Goal: Task Accomplishment & Management: Manage account settings

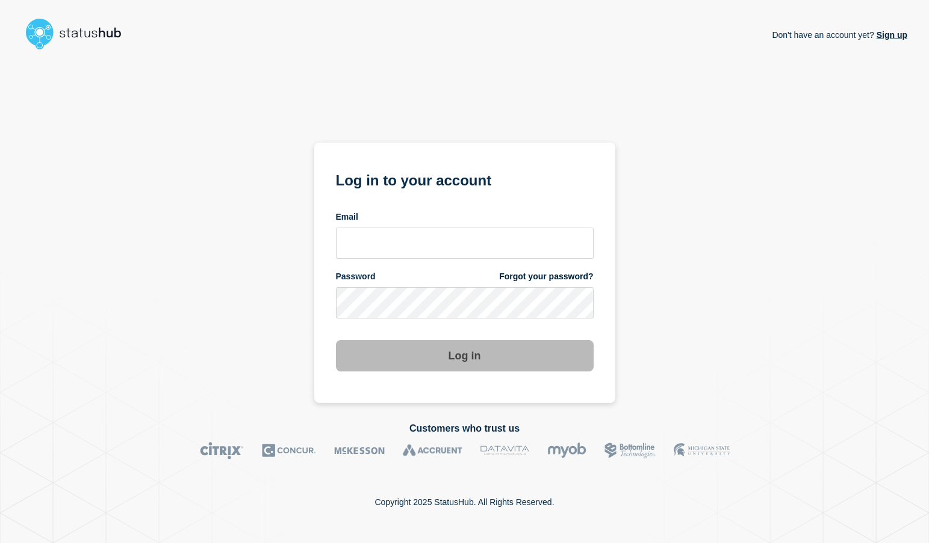
type input "[EMAIL_ADDRESS][DOMAIN_NAME]"
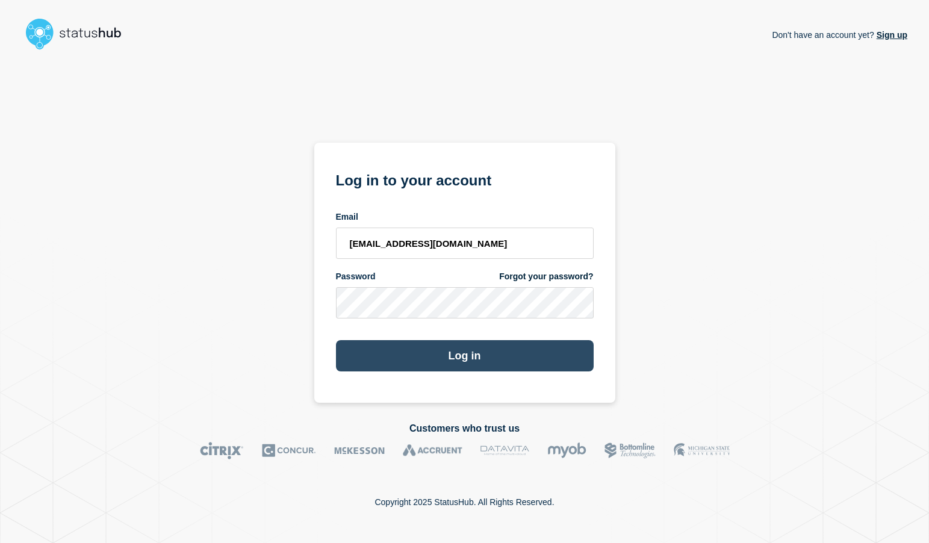
click at [470, 359] on button "Log in" at bounding box center [465, 355] width 258 height 31
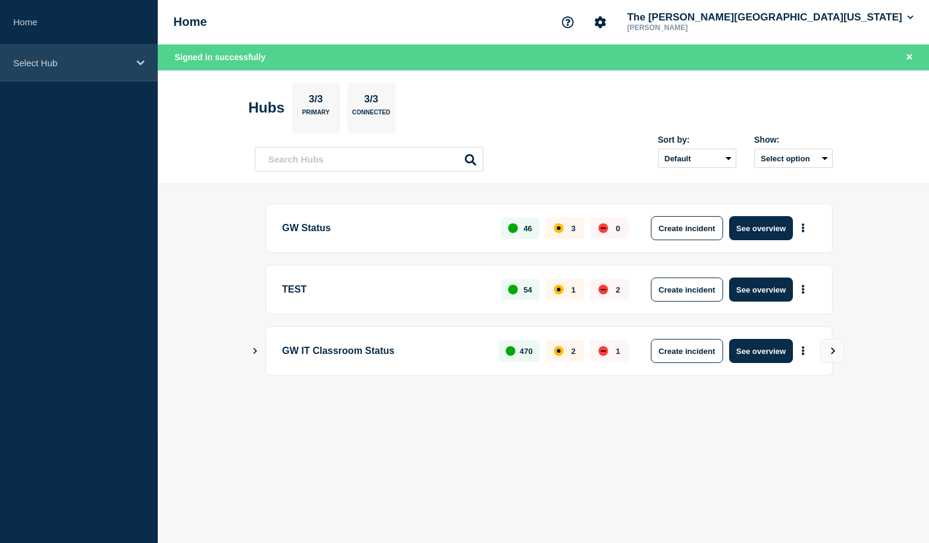
click at [51, 67] on p "Select Hub" at bounding box center [71, 63] width 116 height 10
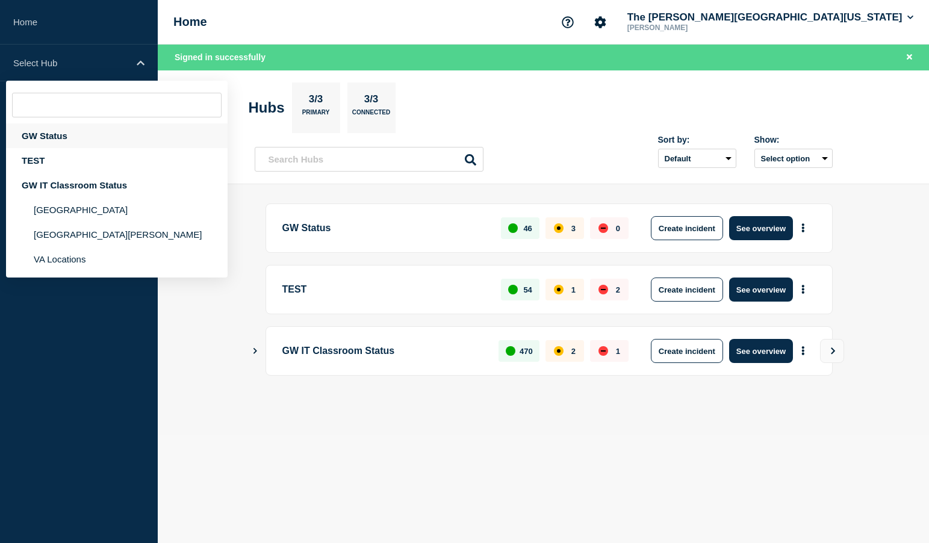
click at [57, 134] on div "GW Status" at bounding box center [117, 135] width 222 height 25
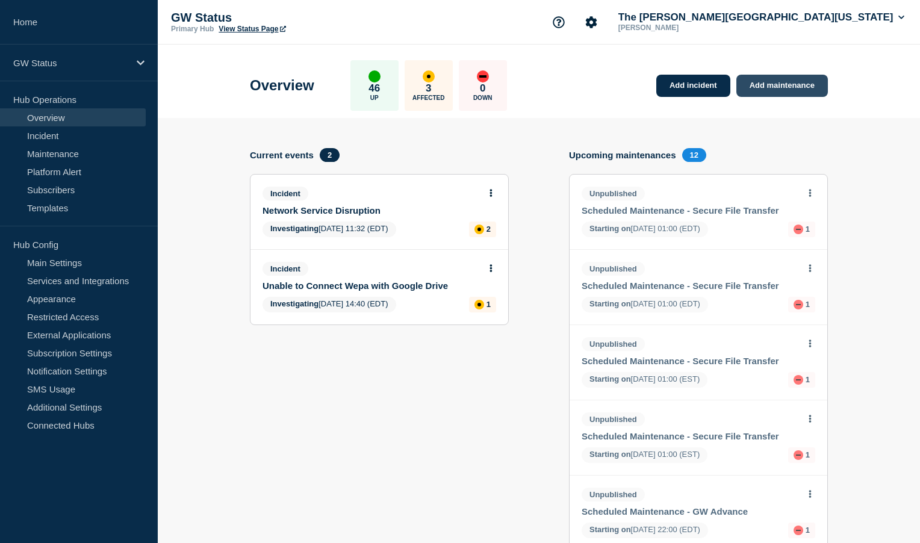
click at [779, 84] on link "Add maintenance" at bounding box center [782, 86] width 92 height 22
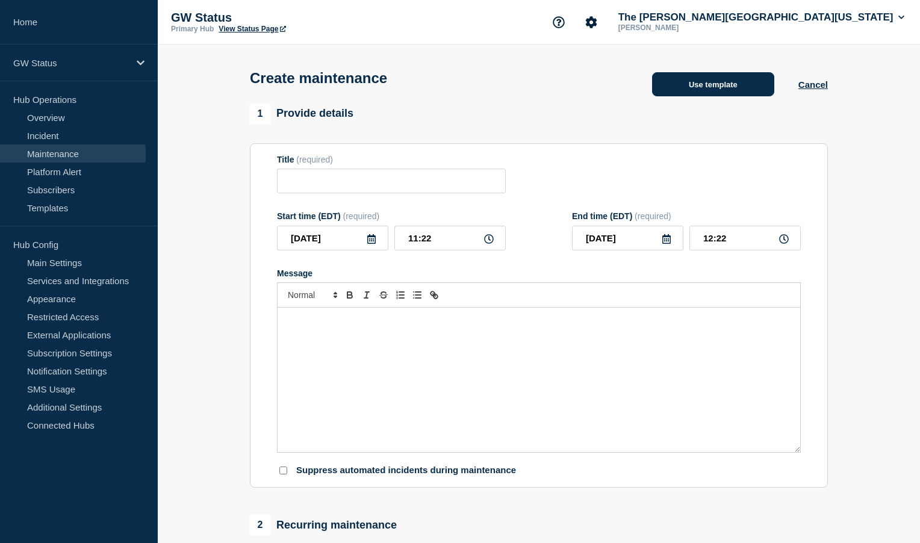
click at [713, 82] on button "Use template" at bounding box center [713, 84] width 122 height 24
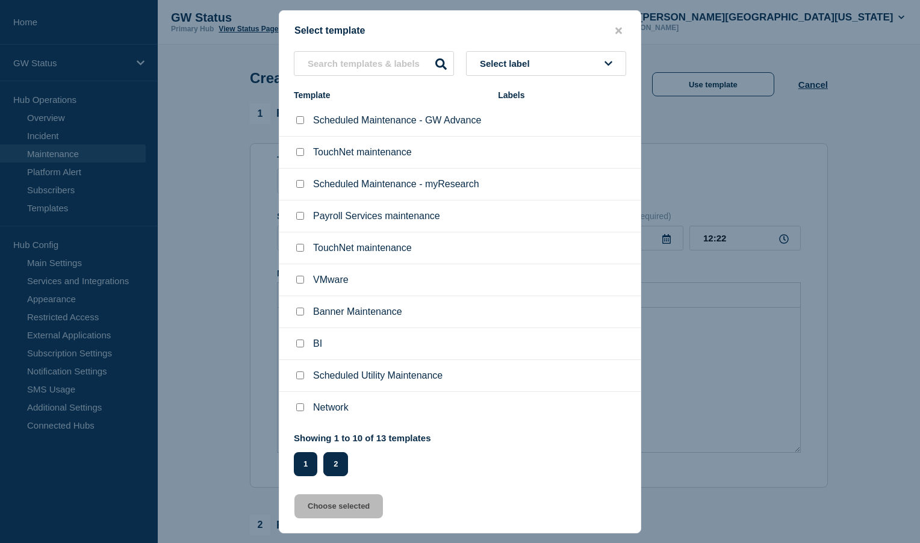
click at [339, 464] on button "2" at bounding box center [335, 464] width 25 height 24
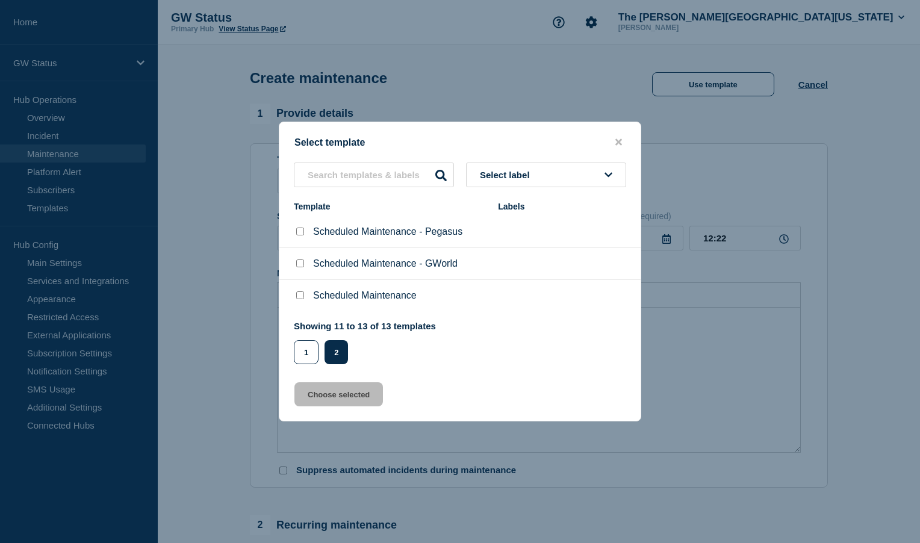
click at [303, 264] on input "Scheduled Maintenance - GWorld checkbox" at bounding box center [300, 264] width 8 height 8
checkbox input "true"
click at [348, 396] on button "Choose selected" at bounding box center [338, 394] width 89 height 24
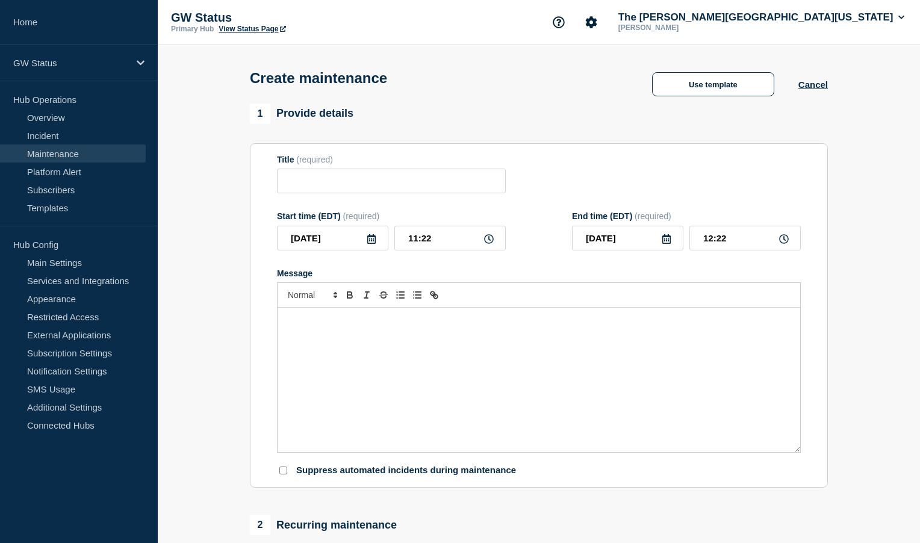
type input "Scheduled Maintenance - GWorld"
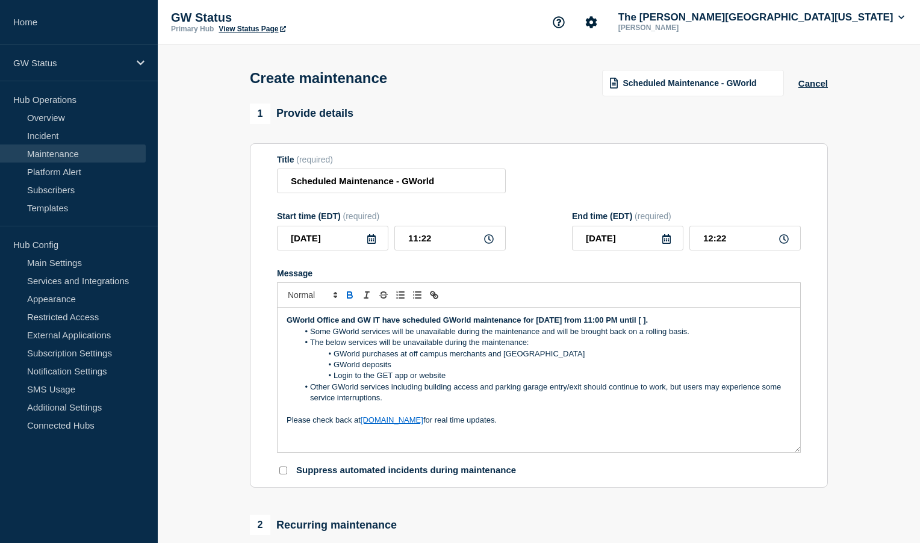
click at [373, 241] on icon at bounding box center [372, 239] width 10 height 10
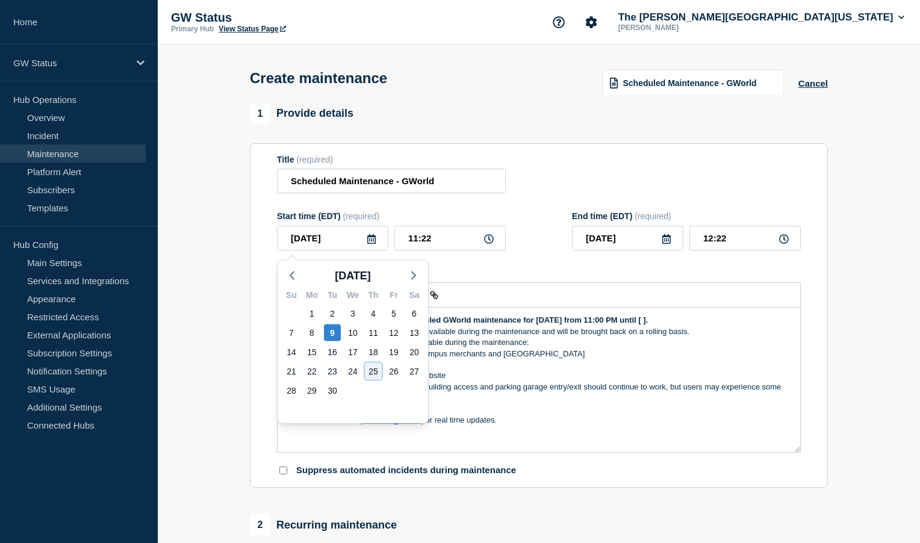
click at [372, 368] on div "25" at bounding box center [373, 371] width 17 height 17
type input "2025-09-25"
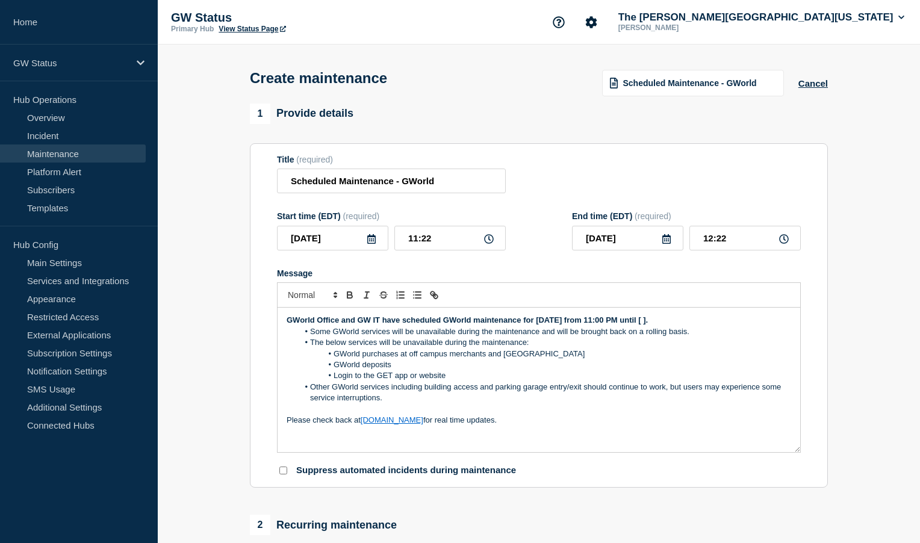
click at [668, 243] on icon at bounding box center [667, 239] width 10 height 10
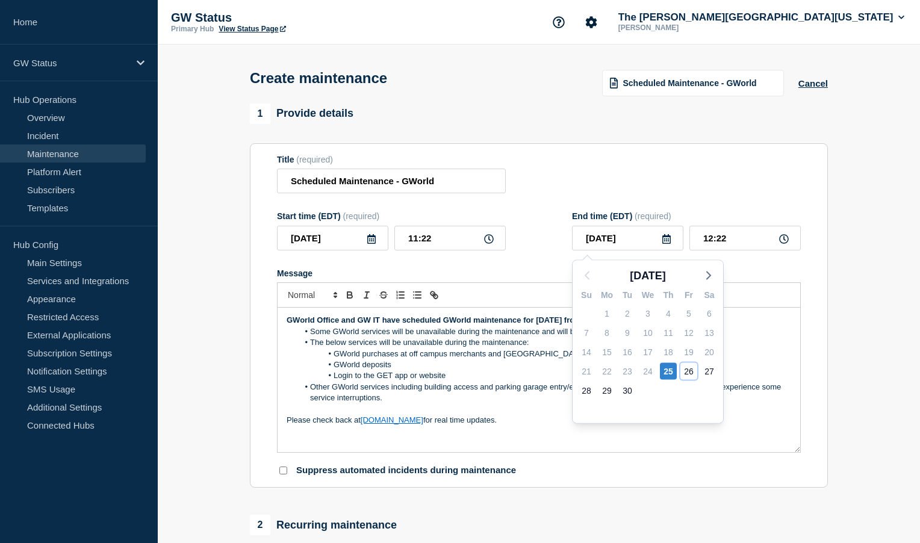
drag, startPoint x: 692, startPoint y: 374, endPoint x: 646, endPoint y: 365, distance: 46.5
click at [692, 374] on div "26" at bounding box center [688, 371] width 17 height 17
type input "2025-09-26"
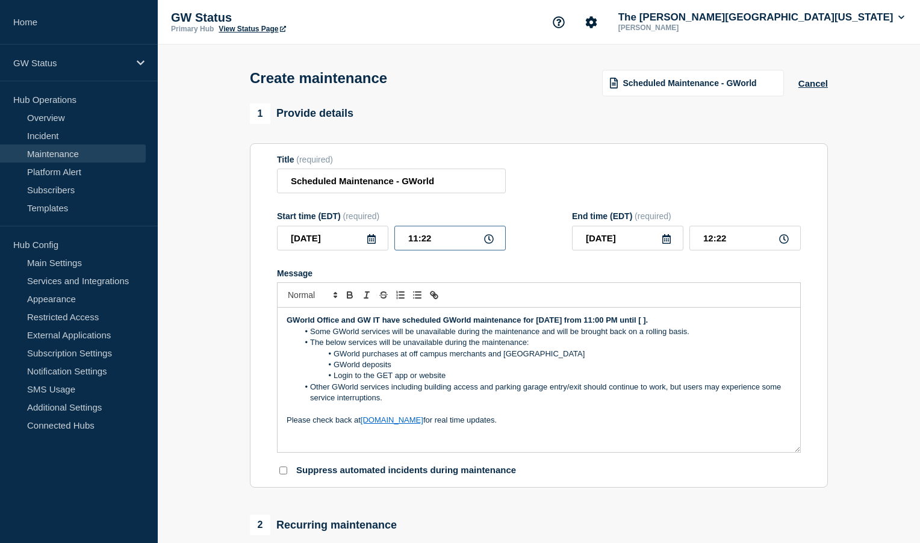
drag, startPoint x: 436, startPoint y: 240, endPoint x: 401, endPoint y: 238, distance: 35.0
click at [401, 238] on input "11:22" at bounding box center [449, 238] width 111 height 25
type input "23:00"
type input "2025-09-27"
type input "00:00"
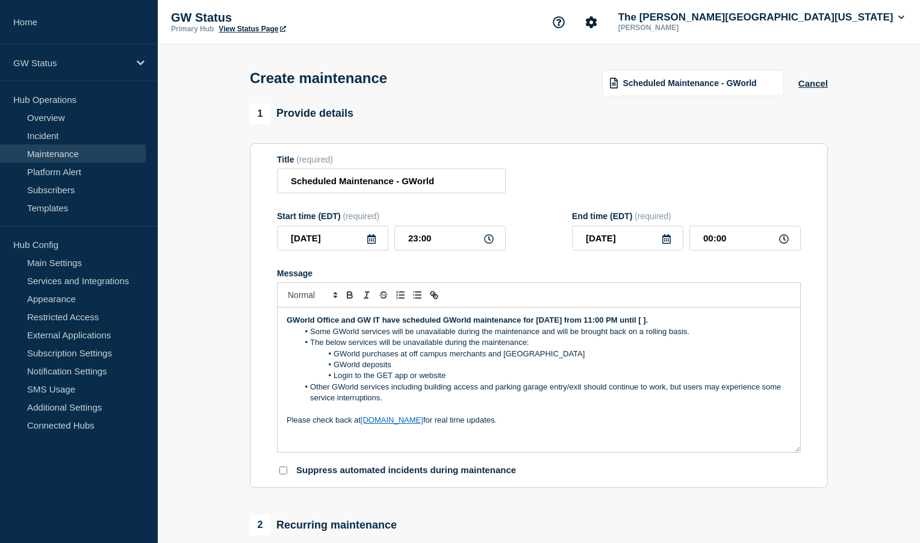
click at [613, 284] on div "Message GWorld Office and GW IT have scheduled GWorld maintenance for Thursday,…" at bounding box center [539, 361] width 524 height 185
click at [630, 246] on input "2025-09-27" at bounding box center [627, 238] width 111 height 25
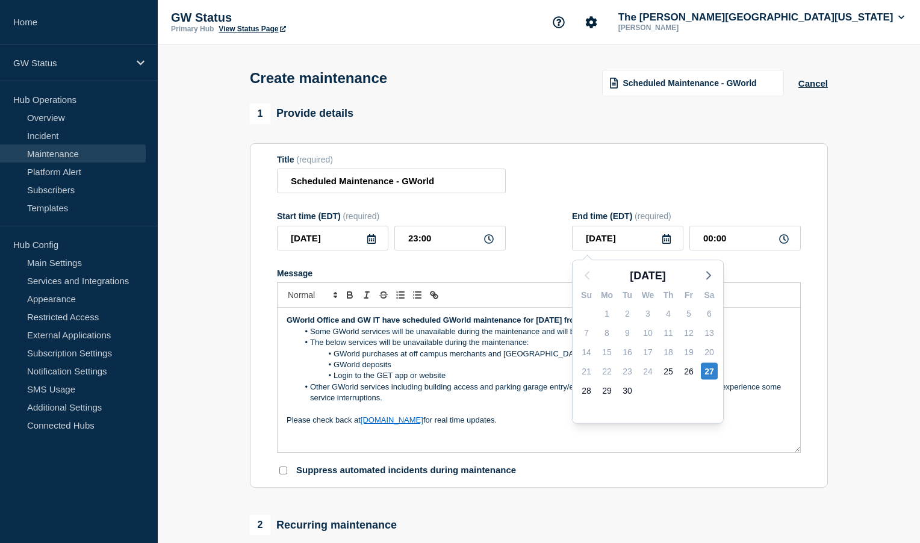
click at [692, 380] on div "26" at bounding box center [689, 371] width 20 height 19
drag, startPoint x: 692, startPoint y: 376, endPoint x: 661, endPoint y: 377, distance: 30.7
click at [692, 376] on div "26" at bounding box center [688, 371] width 17 height 17
type input "2025-09-26"
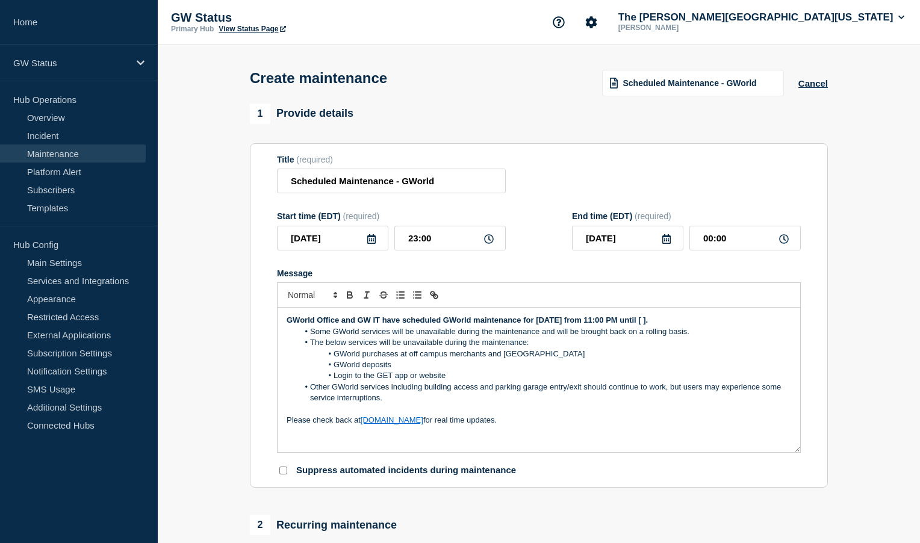
drag, startPoint x: 665, startPoint y: 333, endPoint x: 685, endPoint y: 330, distance: 20.1
click at [665, 332] on li "Some GWorld services will be unavailable during the maintenance and will be bro…" at bounding box center [545, 331] width 493 height 11
drag, startPoint x: 704, startPoint y: 326, endPoint x: 577, endPoint y: 322, distance: 127.1
click at [577, 322] on p "GWorld Office and GW IT have scheduled GWorld maintenance for Thursday, June 26…" at bounding box center [539, 320] width 505 height 11
click at [701, 346] on li "The below services will be unavailable during the maintenance:" at bounding box center [545, 342] width 493 height 11
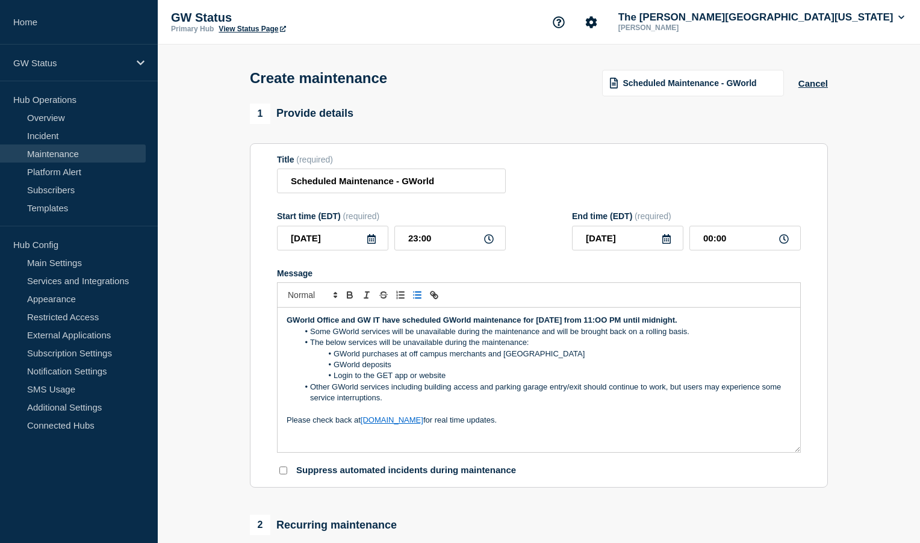
click at [673, 325] on strong "GWorld Office and GW IT have scheduled GWorld maintenance for Thursday, Septemb…" at bounding box center [482, 320] width 391 height 9
click at [677, 323] on strong "GWorld Office and GW IT have scheduled GWorld maintenance for Thursday, Septemb…" at bounding box center [482, 320] width 391 height 9
click at [746, 367] on li "GWorld deposits" at bounding box center [545, 364] width 493 height 11
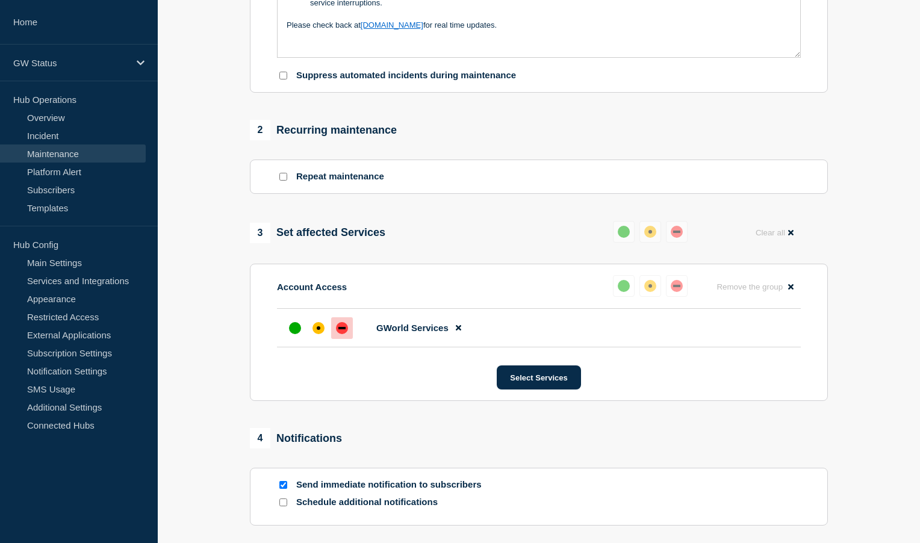
scroll to position [482, 0]
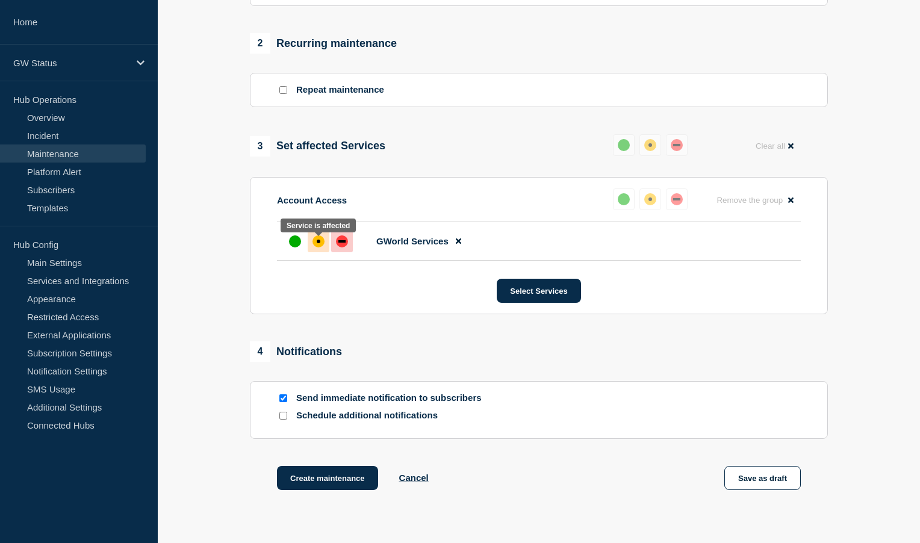
click at [317, 243] on div "affected" at bounding box center [319, 242] width 4 height 4
drag, startPoint x: 338, startPoint y: 246, endPoint x: 325, endPoint y: 278, distance: 33.8
click at [338, 246] on div "down" at bounding box center [342, 241] width 12 height 12
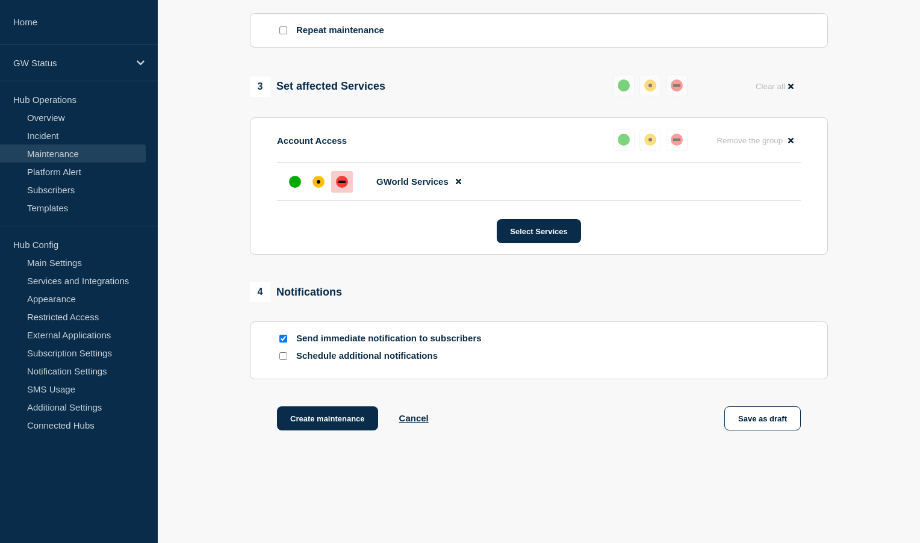
scroll to position [572, 0]
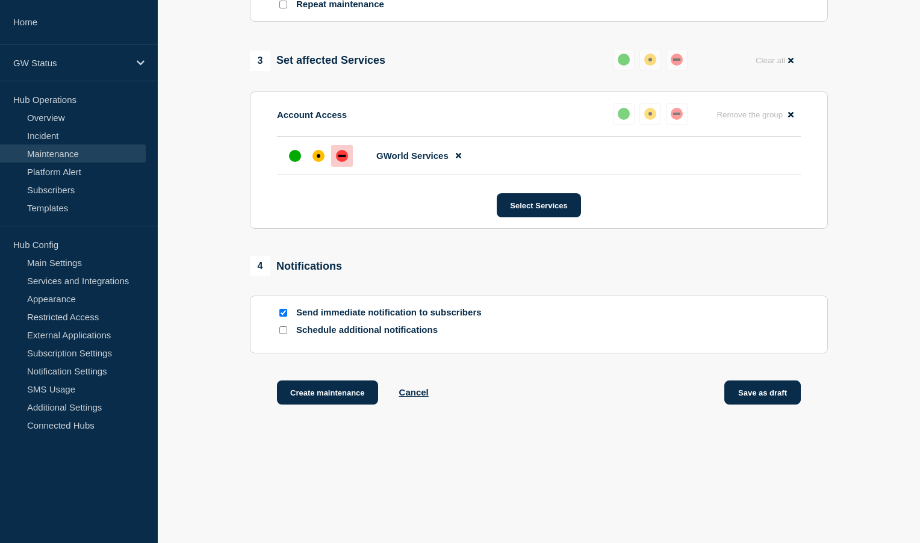
click at [755, 385] on button "Save as draft" at bounding box center [762, 393] width 76 height 24
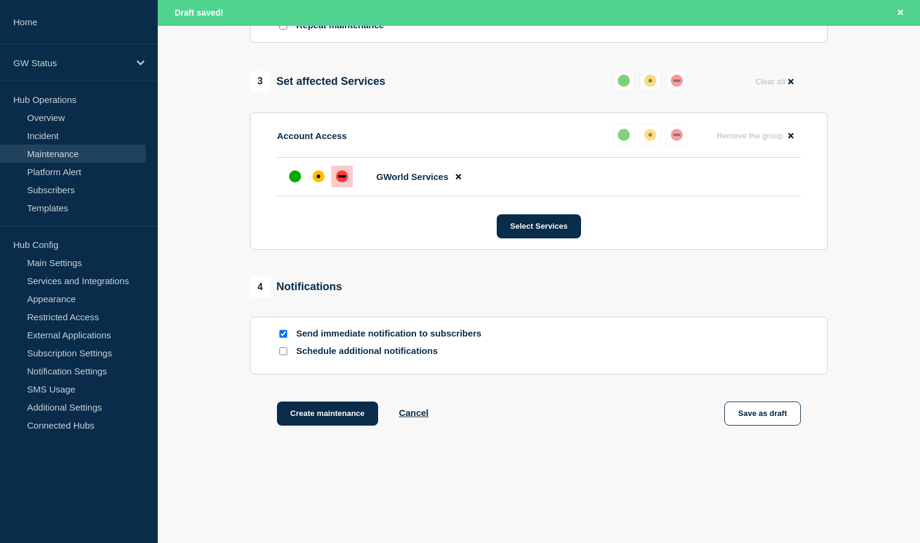
scroll to position [598, 0]
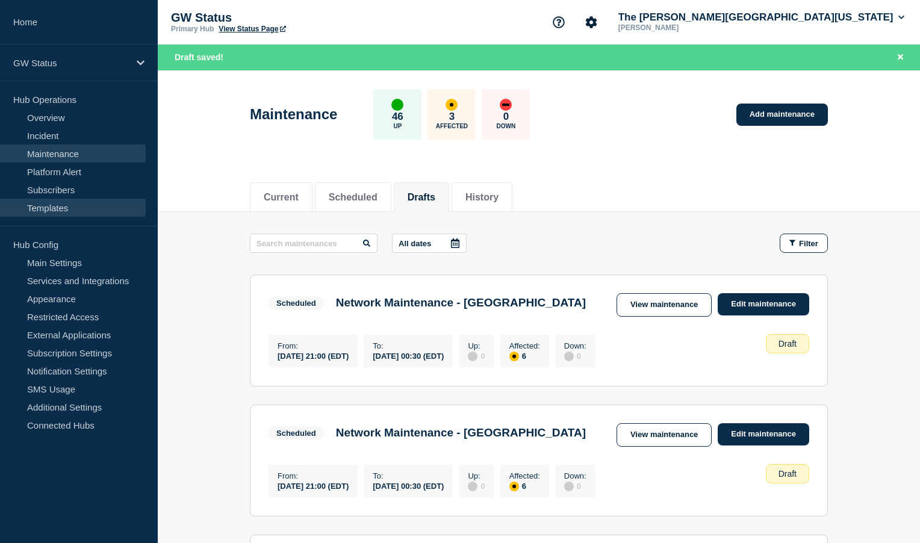
click at [43, 211] on link "Templates" at bounding box center [73, 208] width 146 height 18
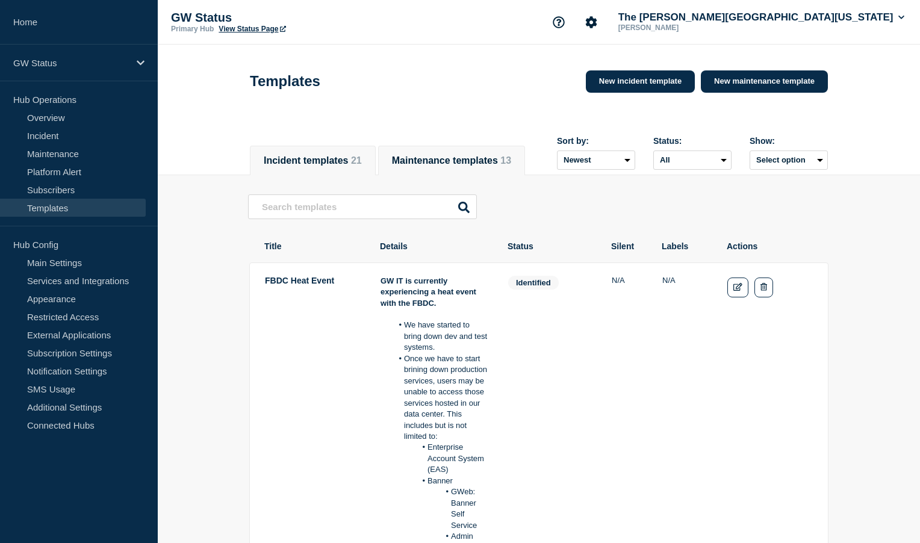
click at [454, 155] on button "Maintenance templates 13" at bounding box center [451, 160] width 119 height 11
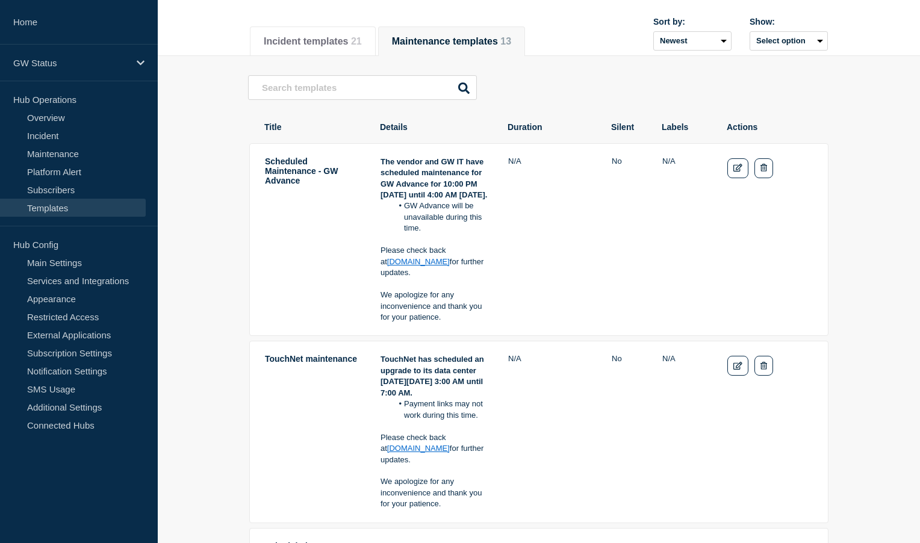
scroll to position [120, 0]
click at [743, 169] on link "Edit" at bounding box center [737, 167] width 21 height 20
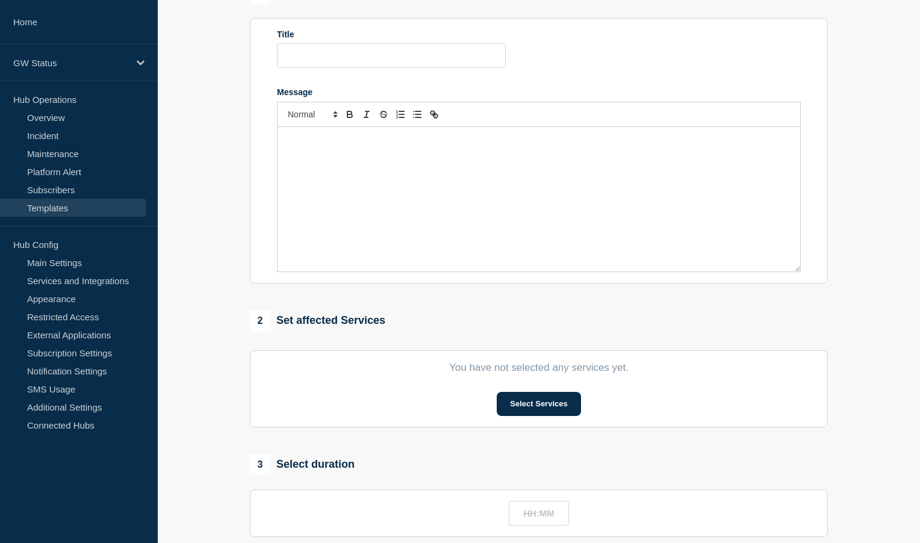
type input "Scheduled Maintenance - GW Advance"
radio input "true"
radio input "false"
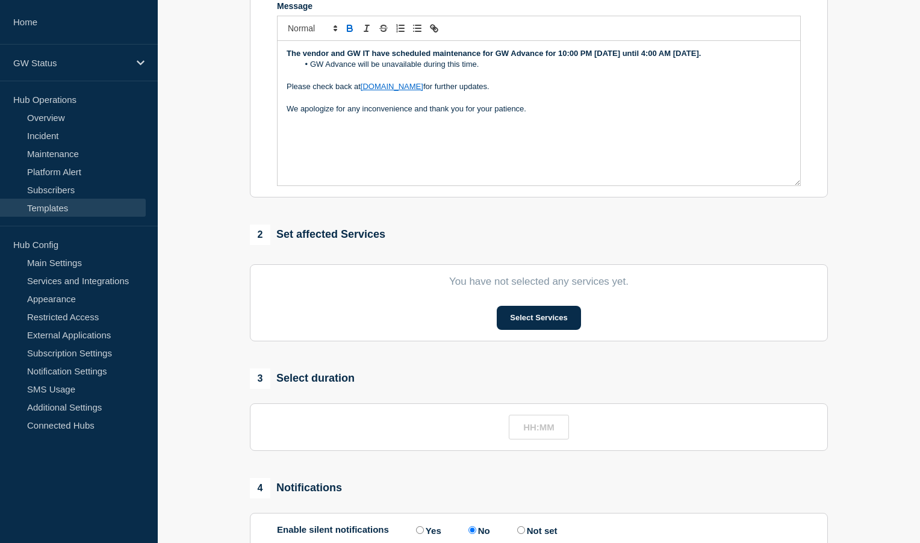
scroll to position [301, 0]
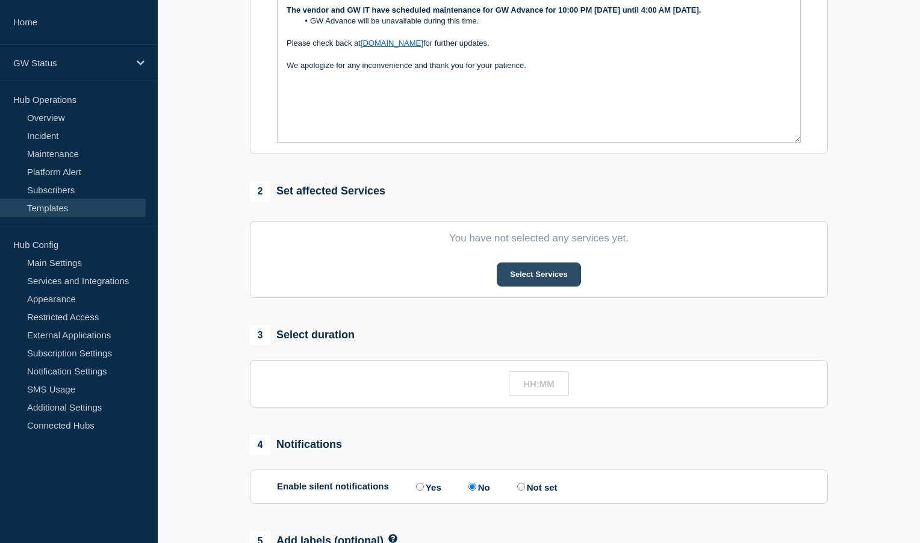
click at [541, 287] on button "Select Services" at bounding box center [539, 275] width 84 height 24
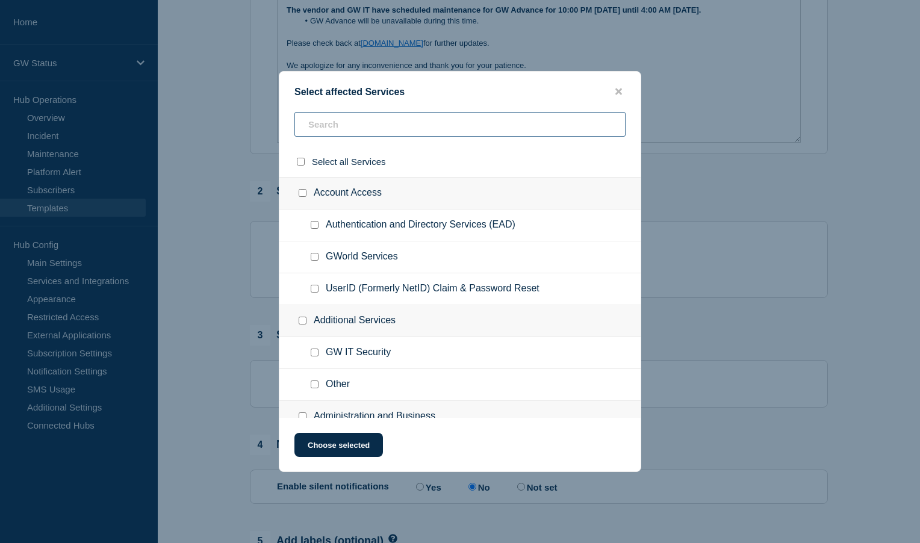
click at [370, 119] on input "text" at bounding box center [459, 124] width 331 height 25
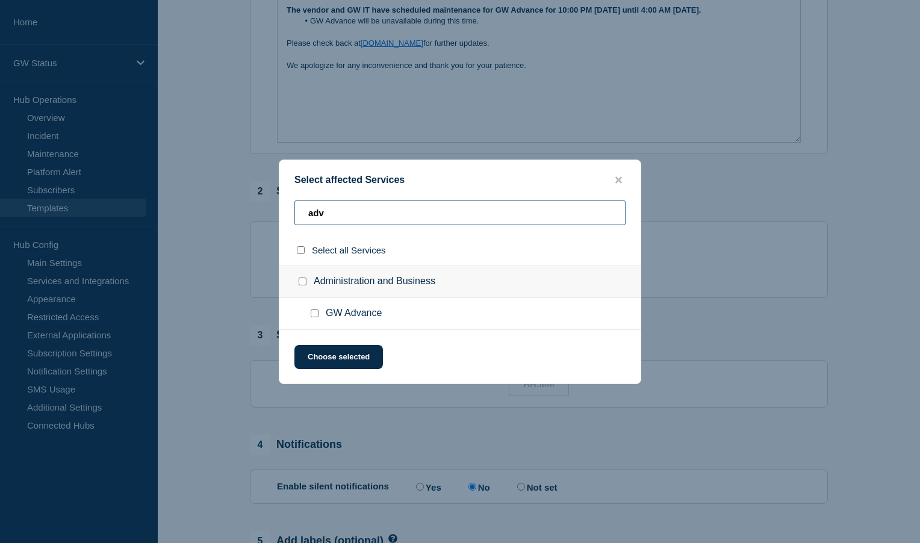
type input "adv"
click at [314, 314] on input "GW Advance checkbox" at bounding box center [315, 313] width 8 height 8
checkbox input "true"
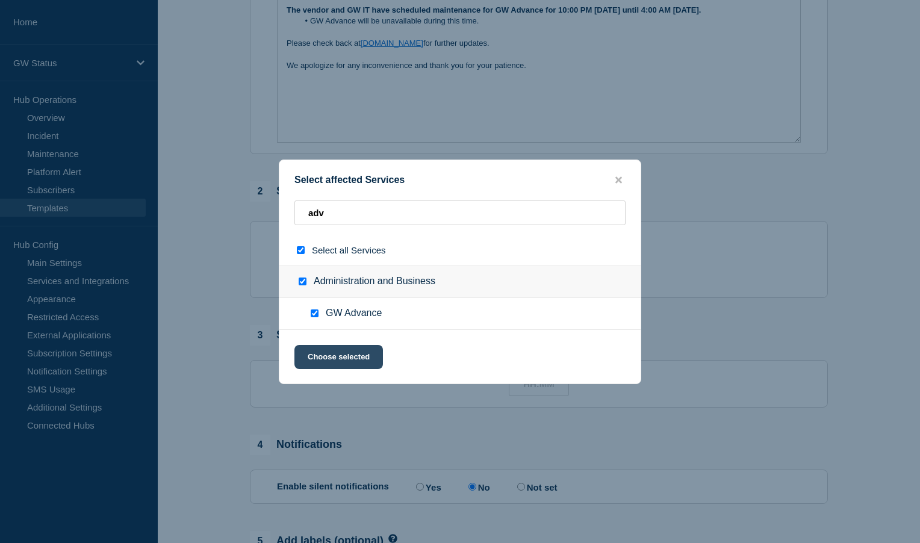
click at [332, 353] on button "Choose selected" at bounding box center [338, 357] width 89 height 24
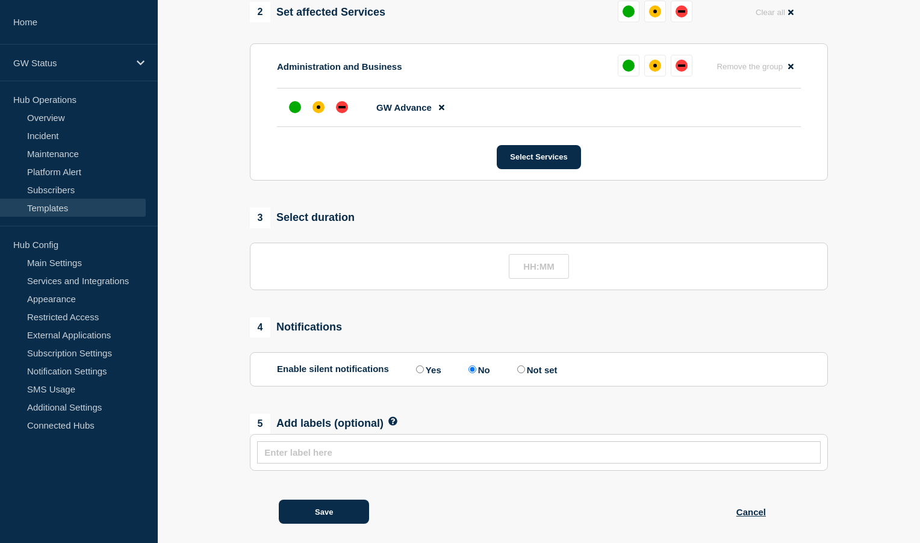
scroll to position [524, 0]
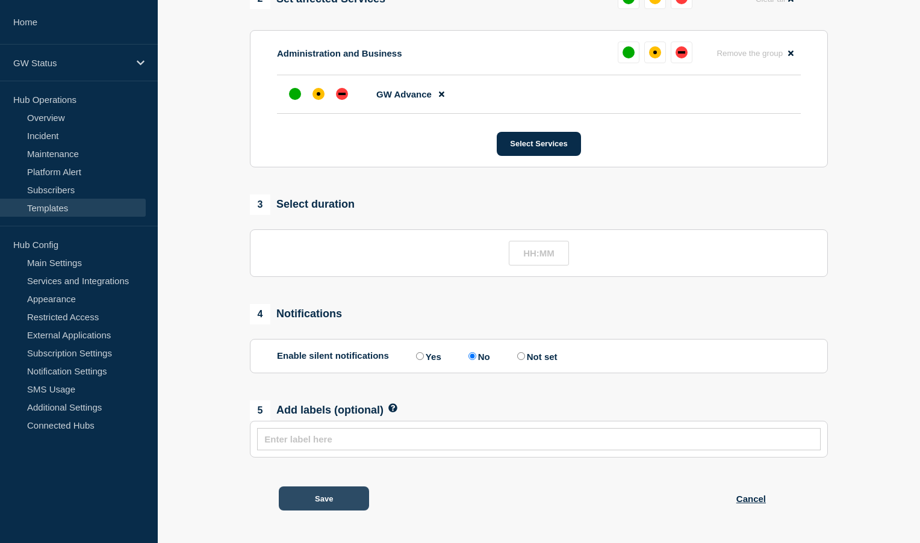
click at [323, 500] on button "Save" at bounding box center [324, 499] width 90 height 24
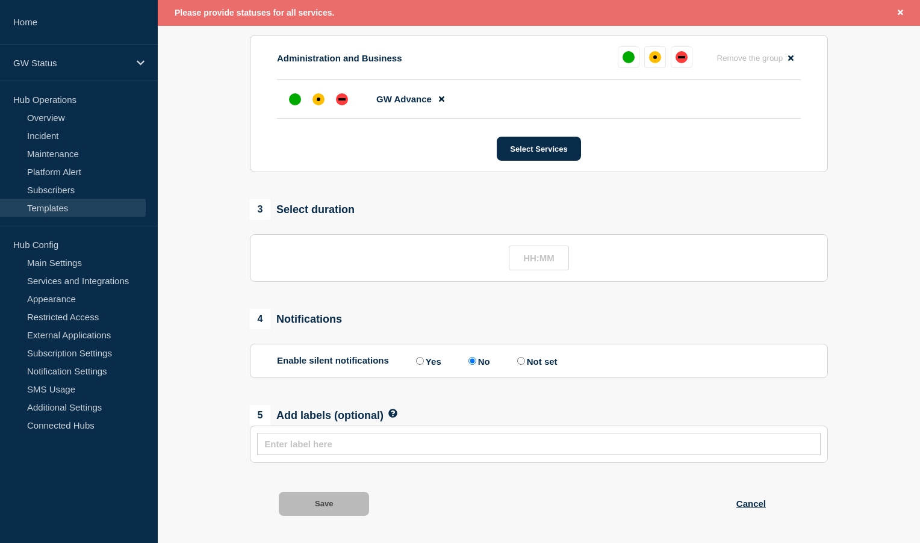
scroll to position [548, 0]
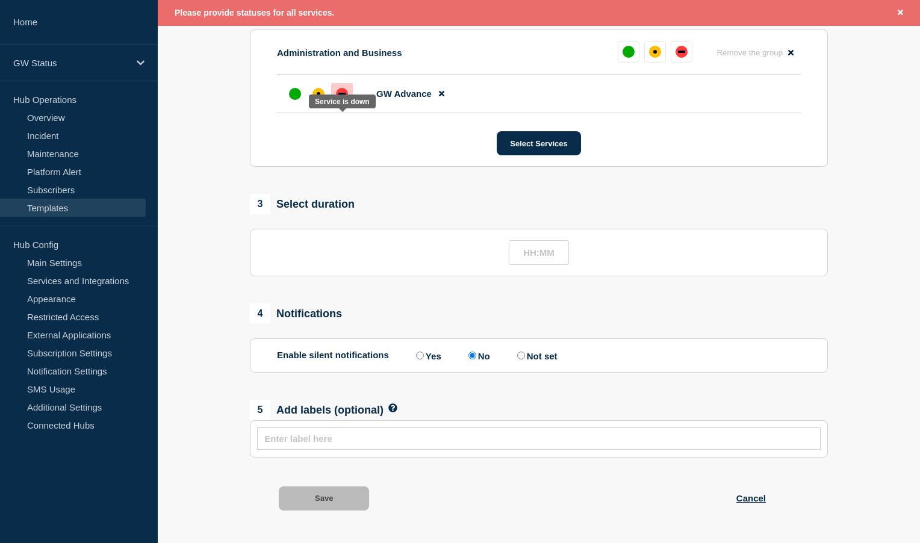
click at [346, 100] on div "down" at bounding box center [342, 94] width 12 height 12
click at [323, 497] on button "Save" at bounding box center [324, 499] width 90 height 24
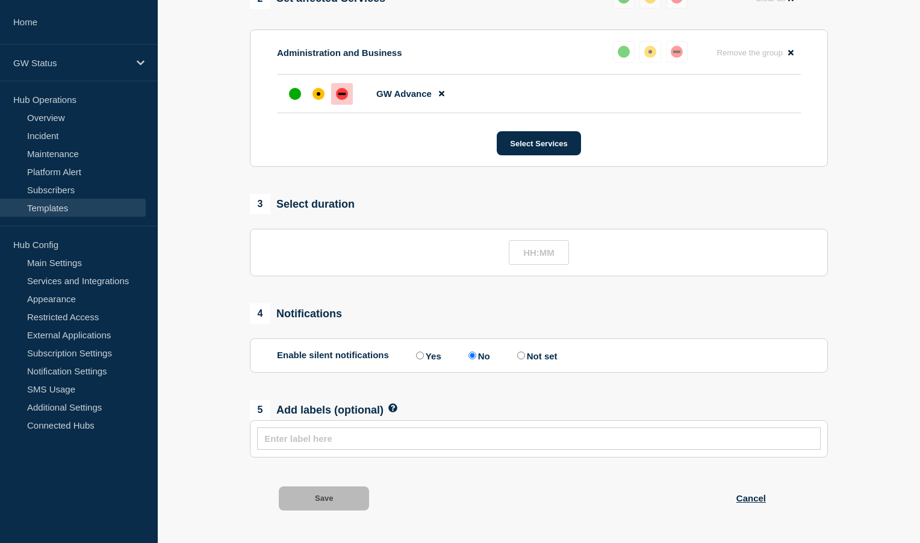
scroll to position [0, 0]
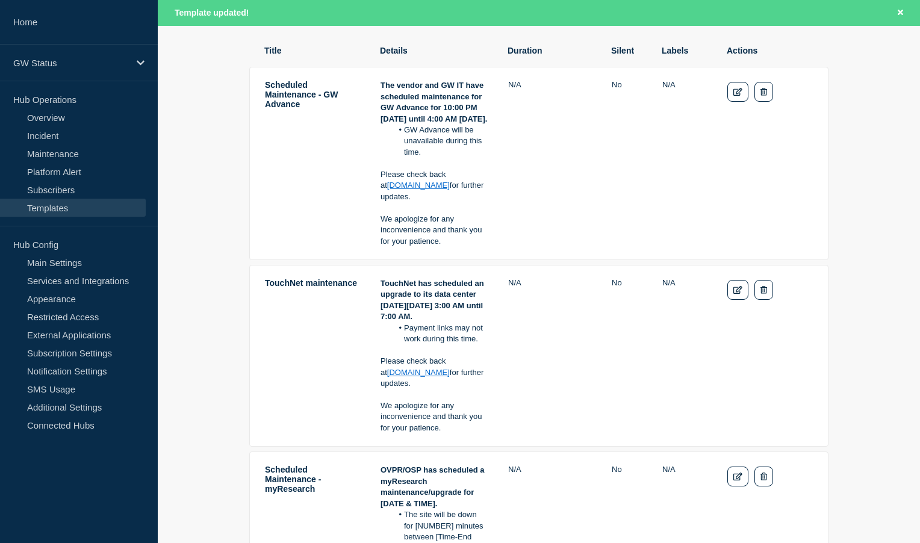
scroll to position [301, 0]
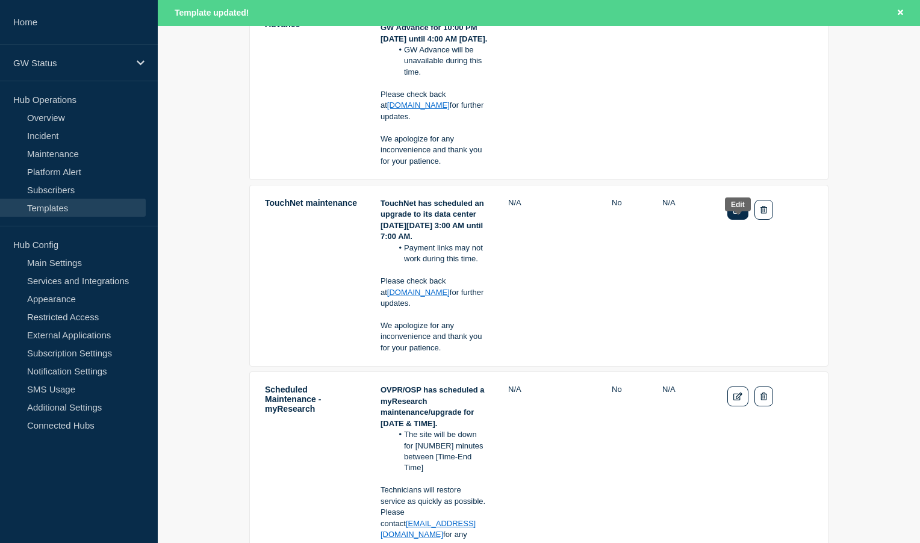
click at [741, 214] on icon "Edit" at bounding box center [737, 210] width 9 height 8
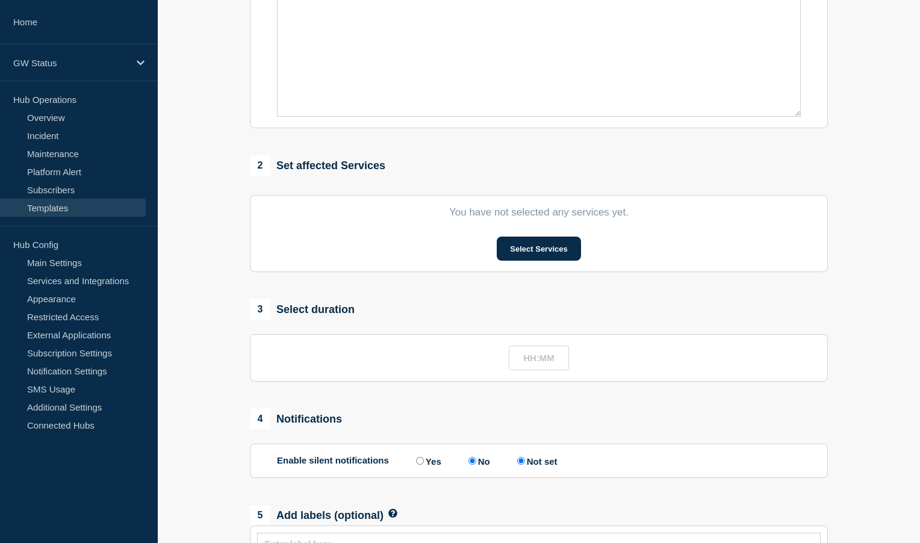
type input "TouchNet maintenance"
radio input "true"
radio input "false"
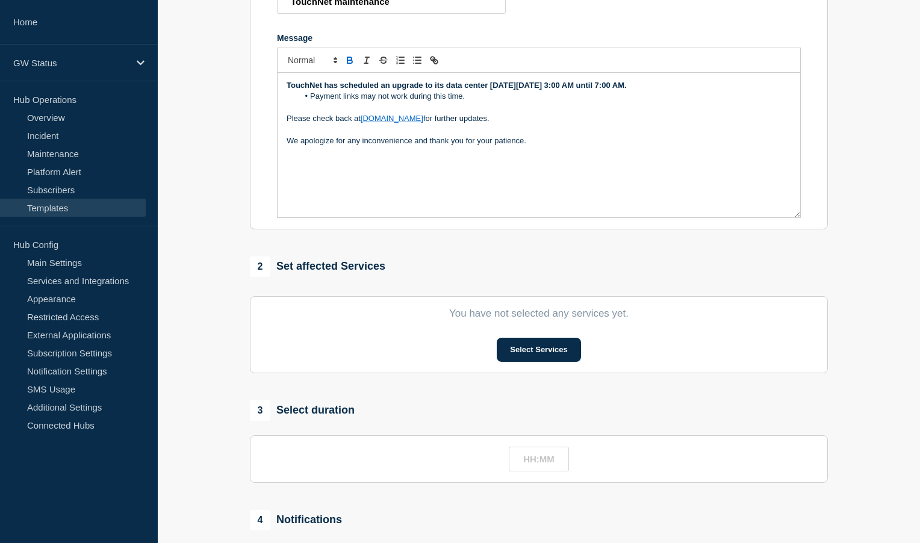
scroll to position [301, 0]
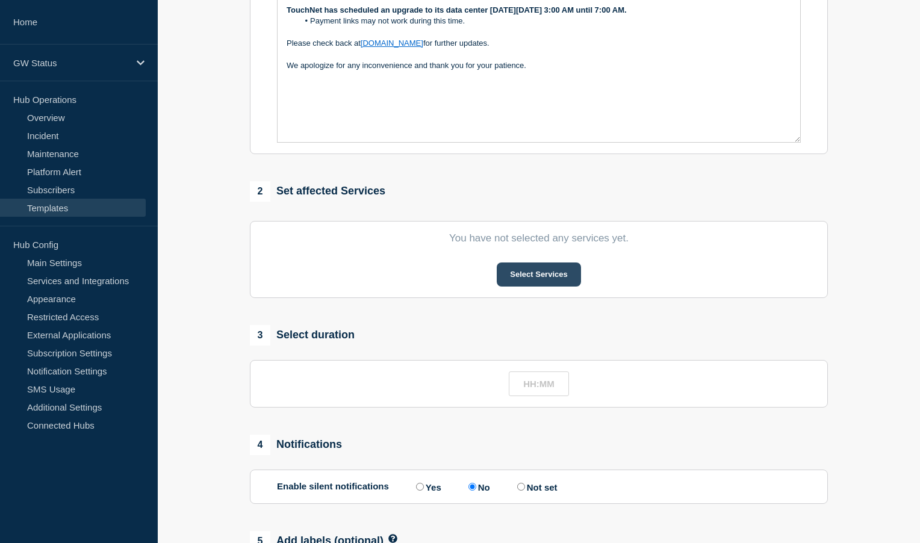
click at [554, 280] on button "Select Services" at bounding box center [539, 275] width 84 height 24
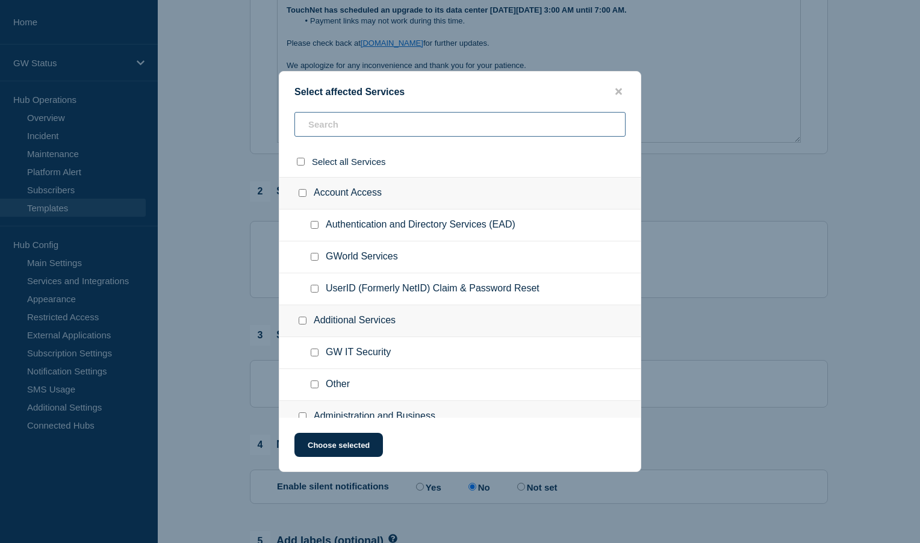
click at [451, 126] on input "text" at bounding box center [459, 124] width 331 height 25
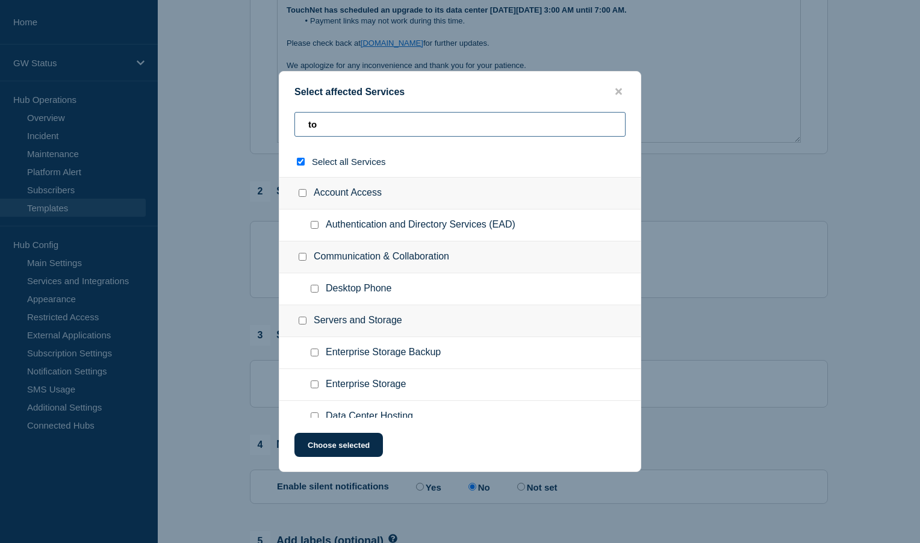
type input "tou"
checkbox input "true"
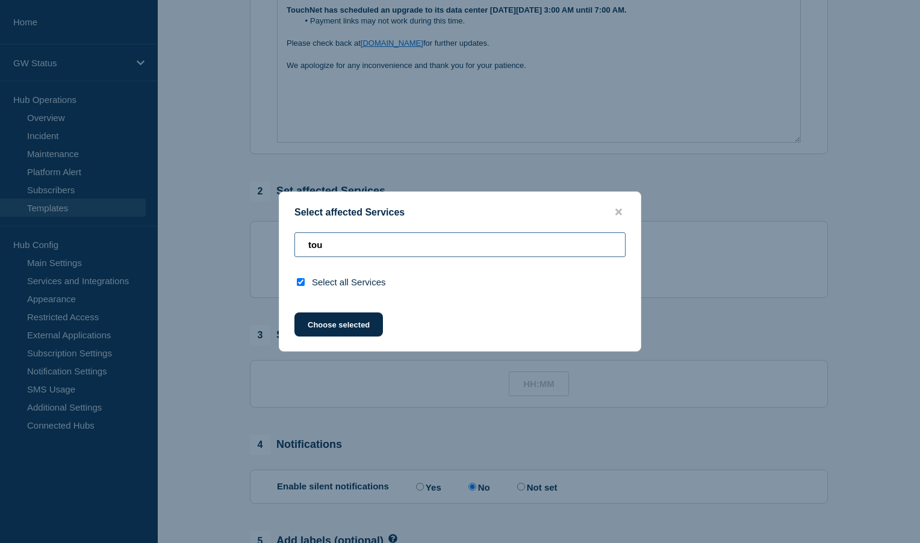
type input "to"
checkbox input "false"
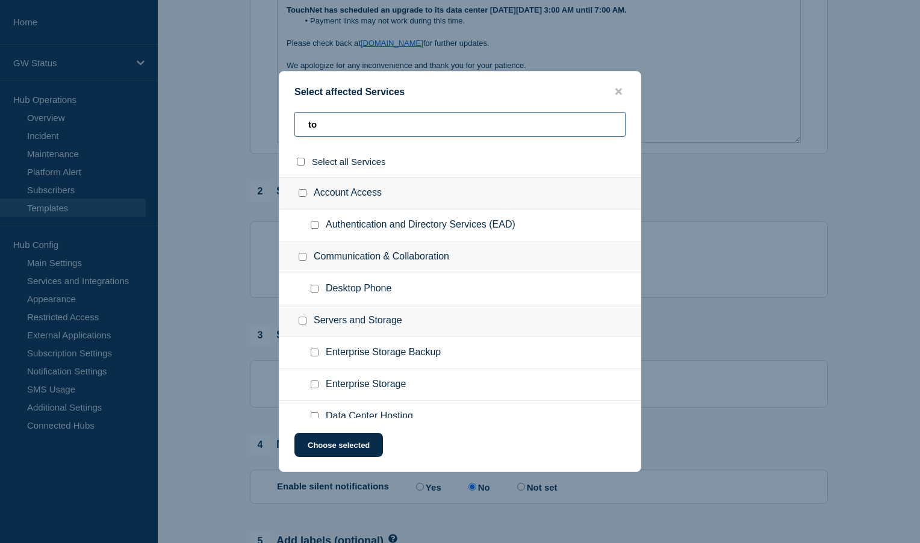
type input "t"
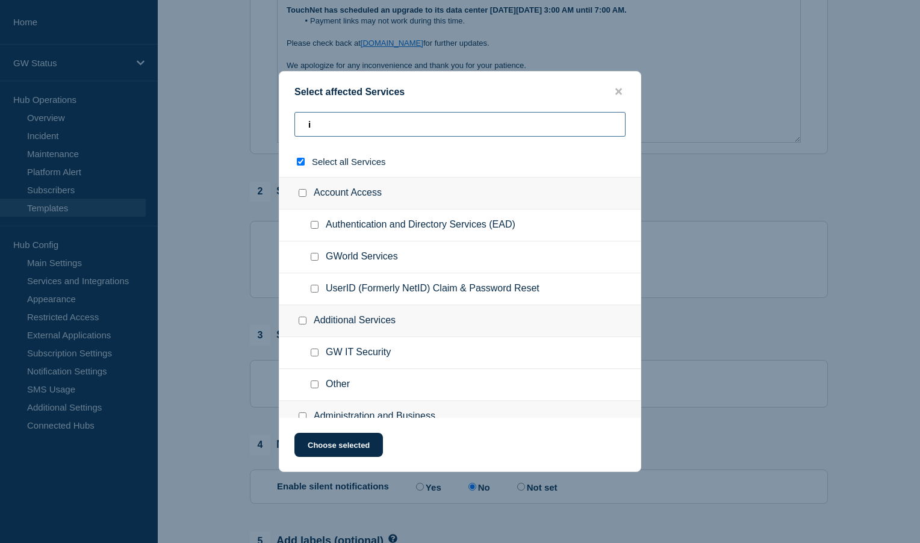
type input "ib"
checkbox input "true"
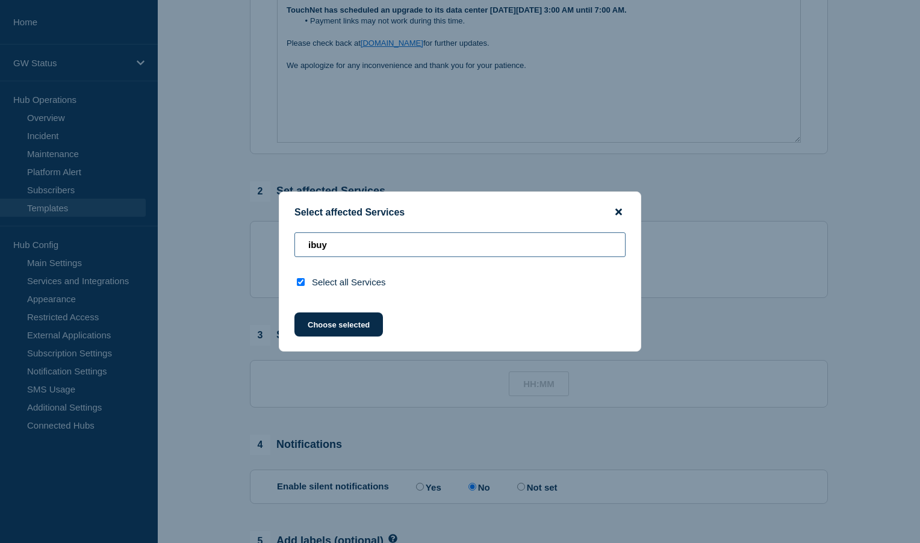
type input "ibuy"
click at [620, 207] on icon "close button" at bounding box center [618, 212] width 7 height 10
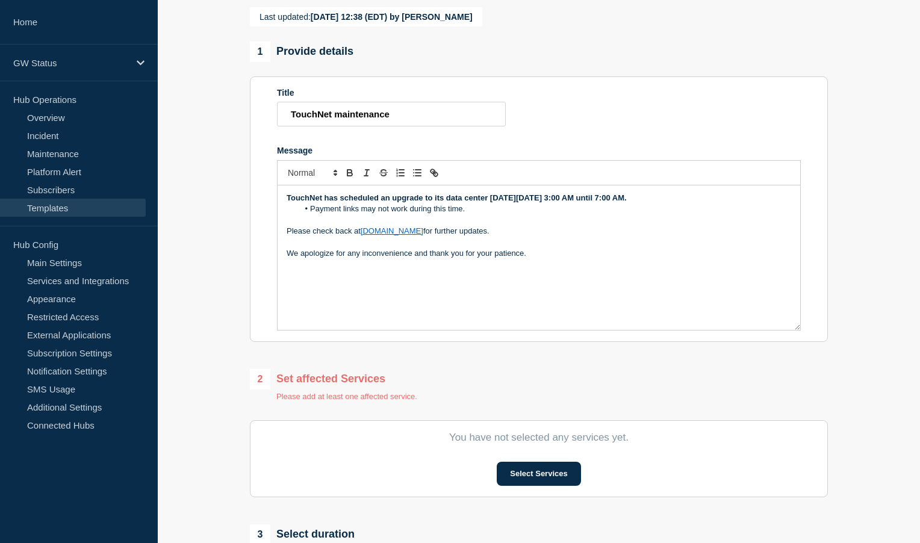
scroll to position [0, 0]
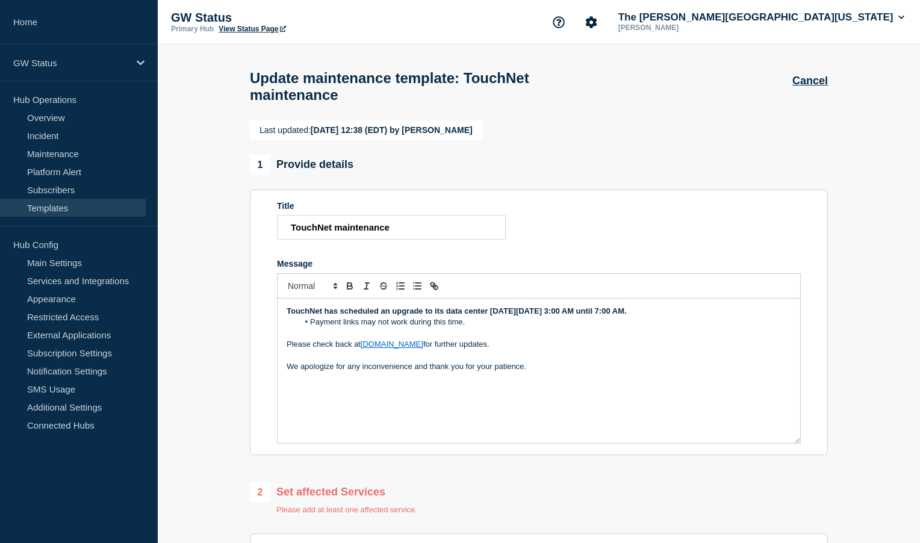
click at [821, 72] on div "Cancel" at bounding box center [810, 73] width 36 height 27
click at [821, 83] on button "Cancel" at bounding box center [810, 81] width 36 height 13
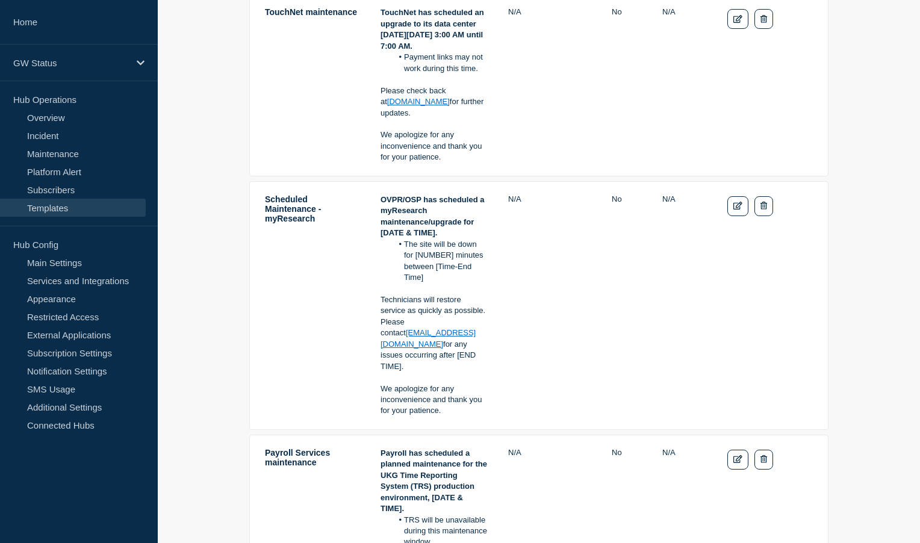
scroll to position [482, 0]
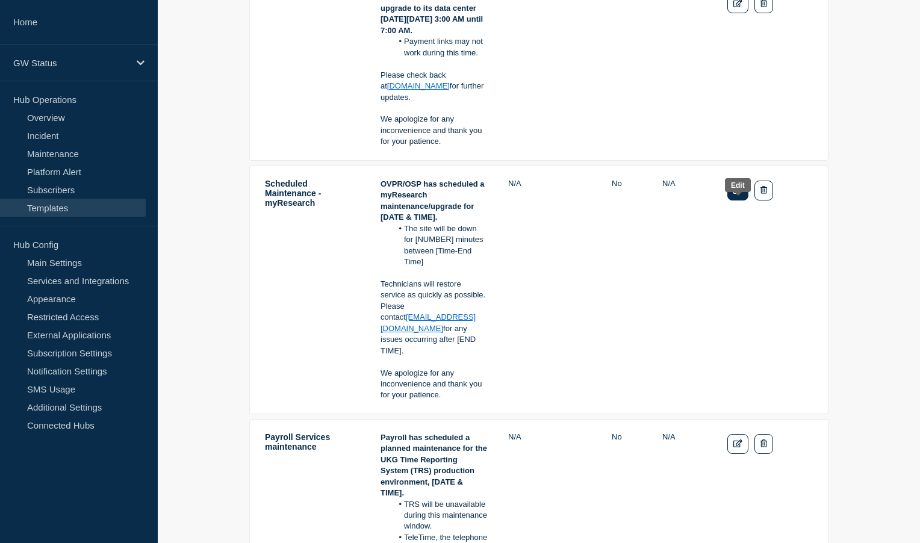
click at [734, 199] on link "Edit" at bounding box center [737, 191] width 21 height 20
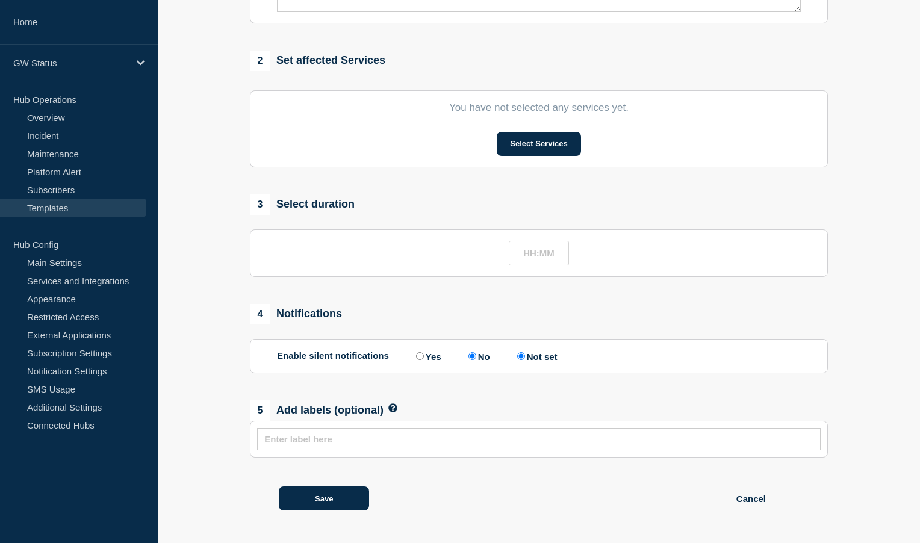
type input "Scheduled Maintenance - myResearch"
radio input "true"
radio input "false"
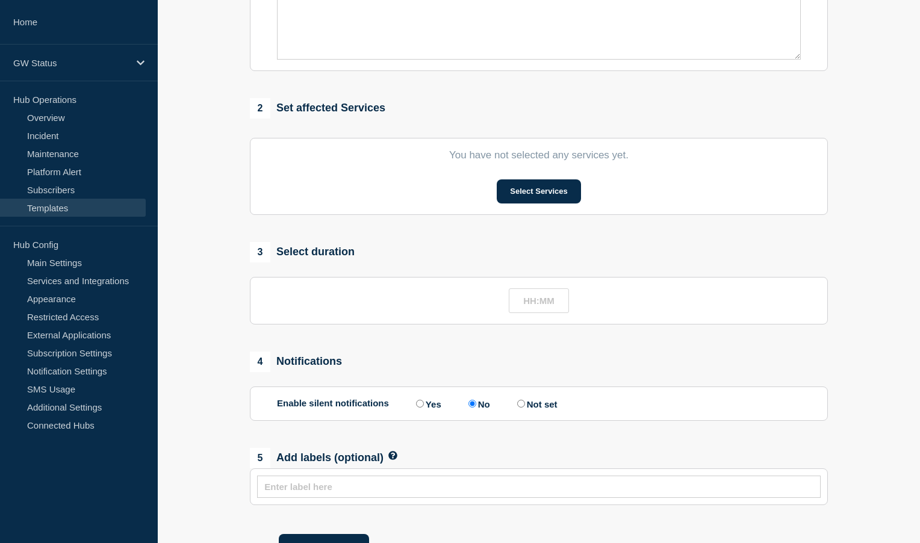
scroll to position [459, 0]
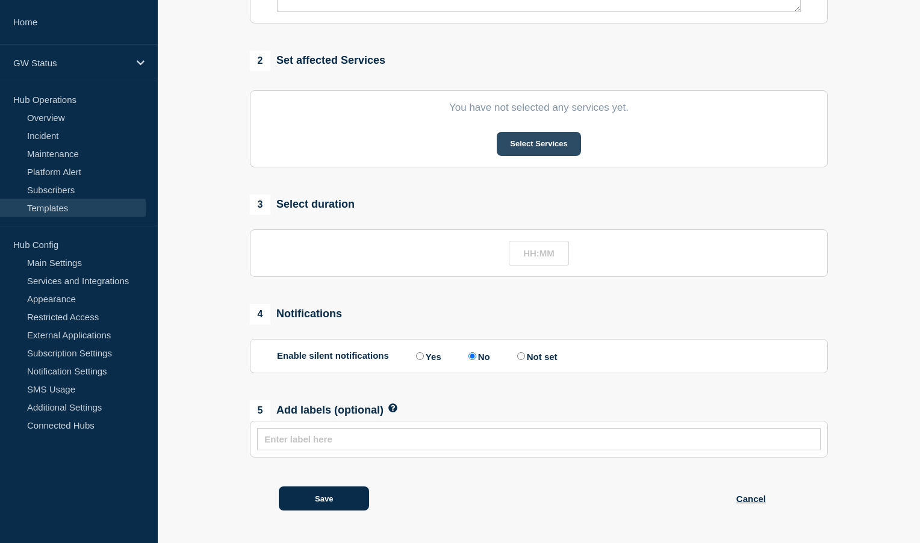
click at [544, 143] on button "Select Services" at bounding box center [539, 144] width 84 height 24
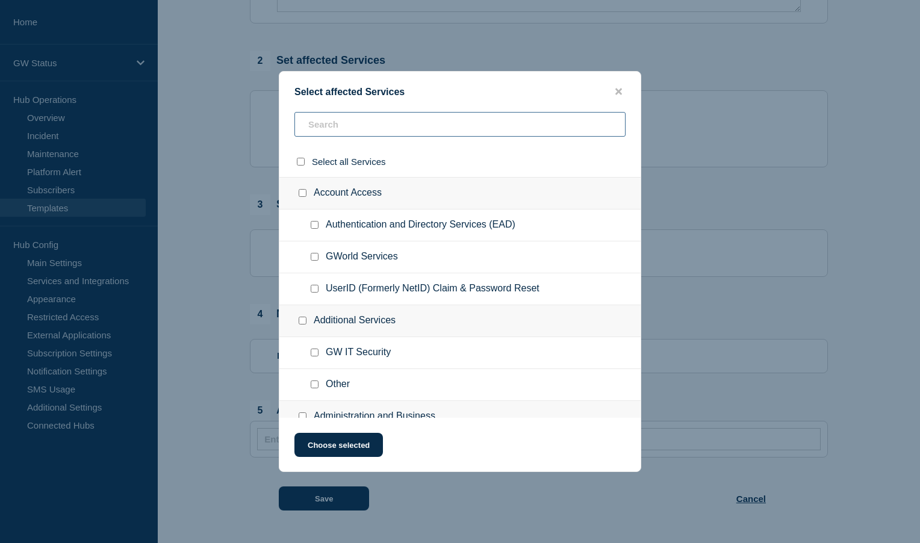
click at [415, 121] on input "text" at bounding box center [459, 124] width 331 height 25
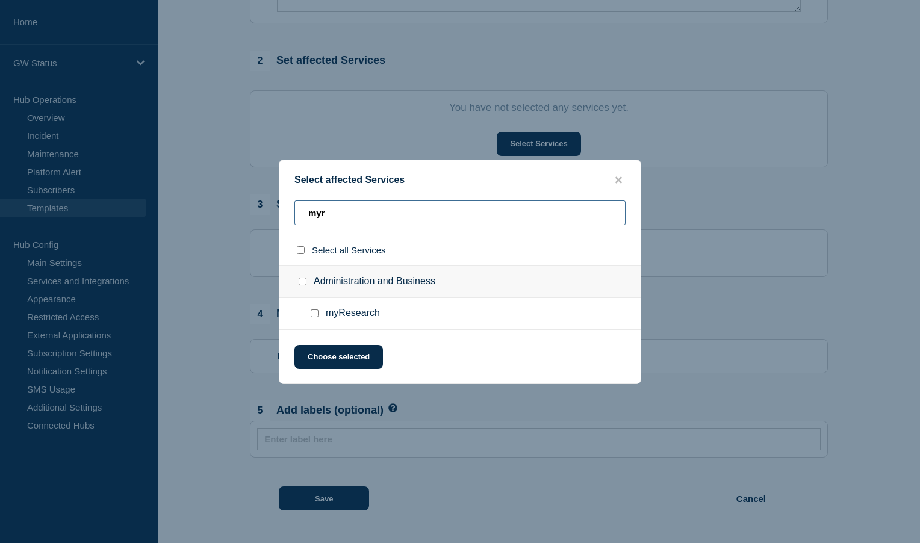
type input "myr"
click at [316, 314] on input "myResearch checkbox" at bounding box center [315, 313] width 8 height 8
checkbox input "true"
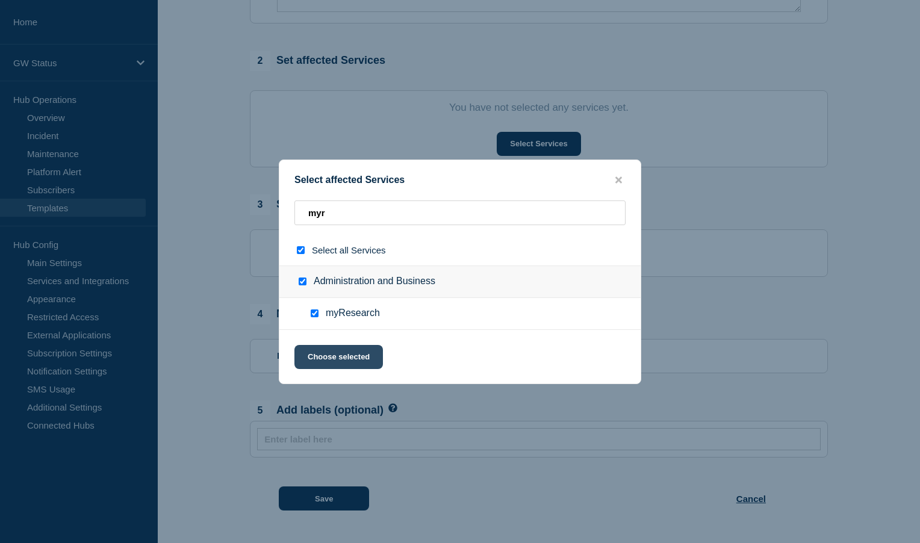
click at [326, 353] on button "Choose selected" at bounding box center [338, 357] width 89 height 24
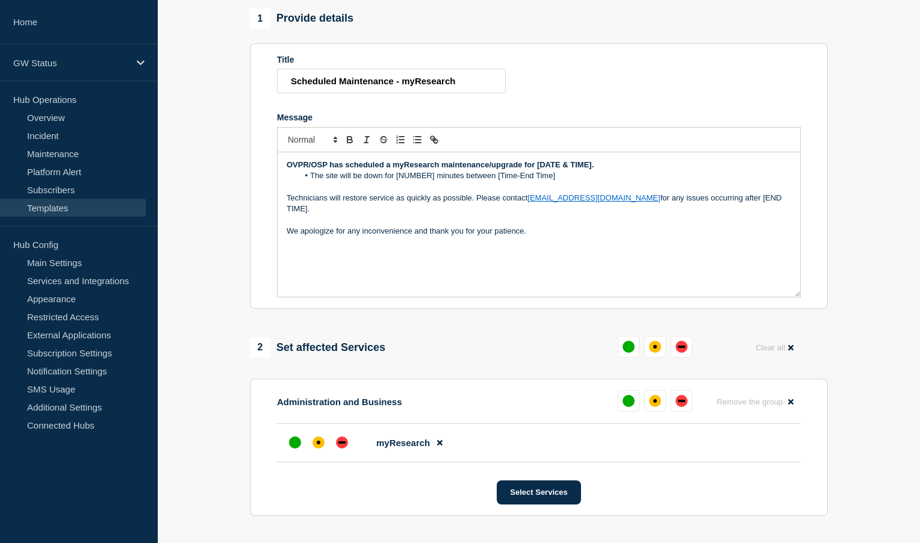
scroll to position [158, 0]
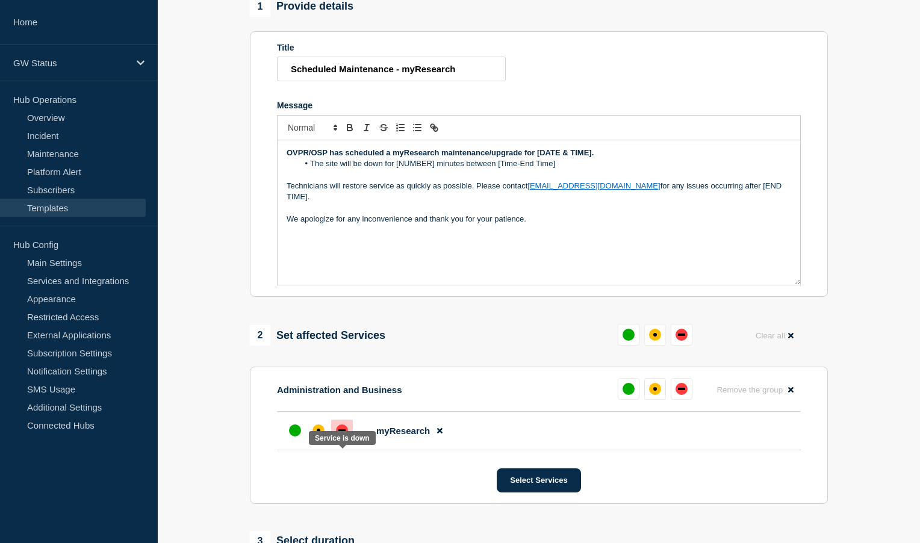
click at [340, 437] on div "down" at bounding box center [342, 431] width 12 height 12
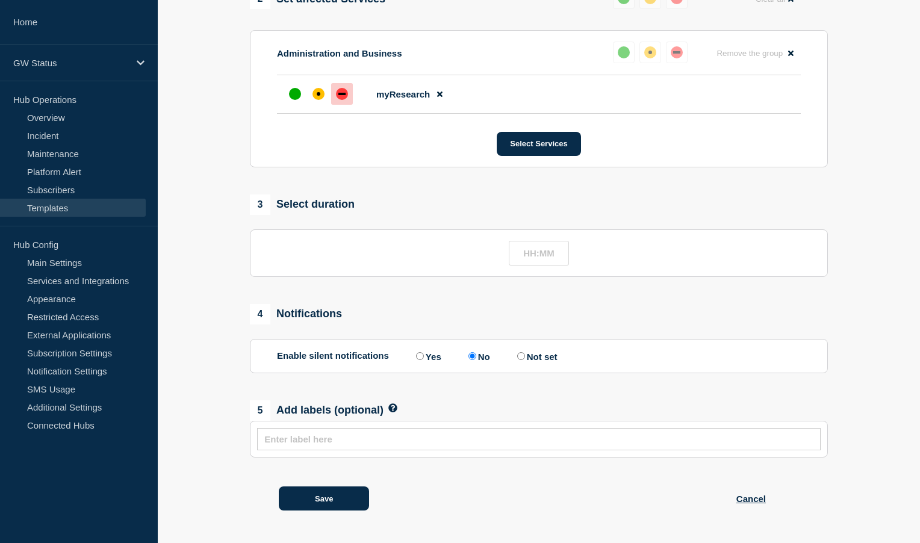
scroll to position [524, 0]
click at [325, 496] on button "Save" at bounding box center [324, 499] width 90 height 24
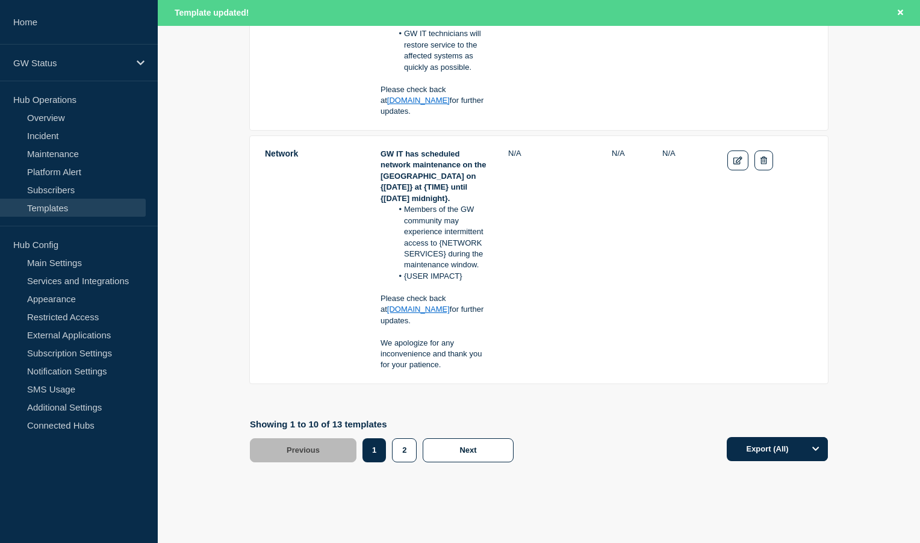
scroll to position [2649, 0]
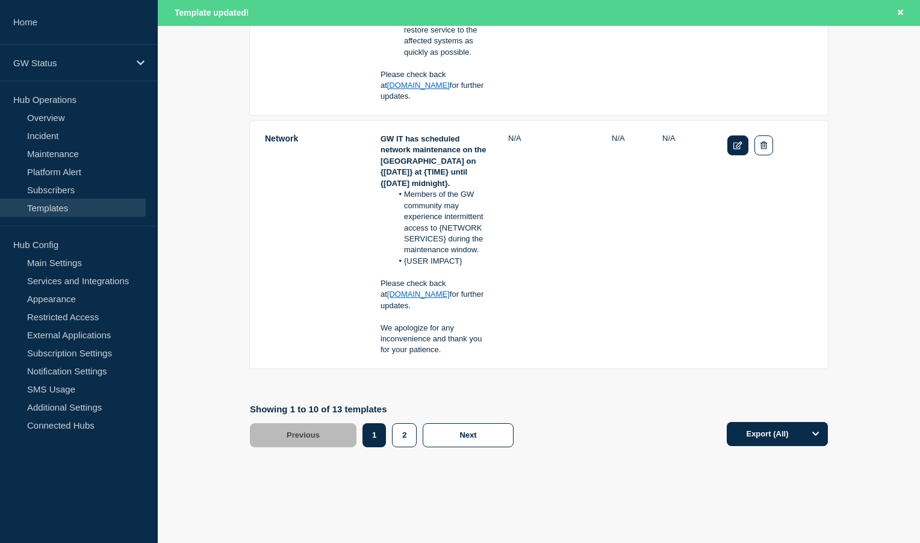
click at [739, 135] on link "Edit" at bounding box center [737, 145] width 21 height 20
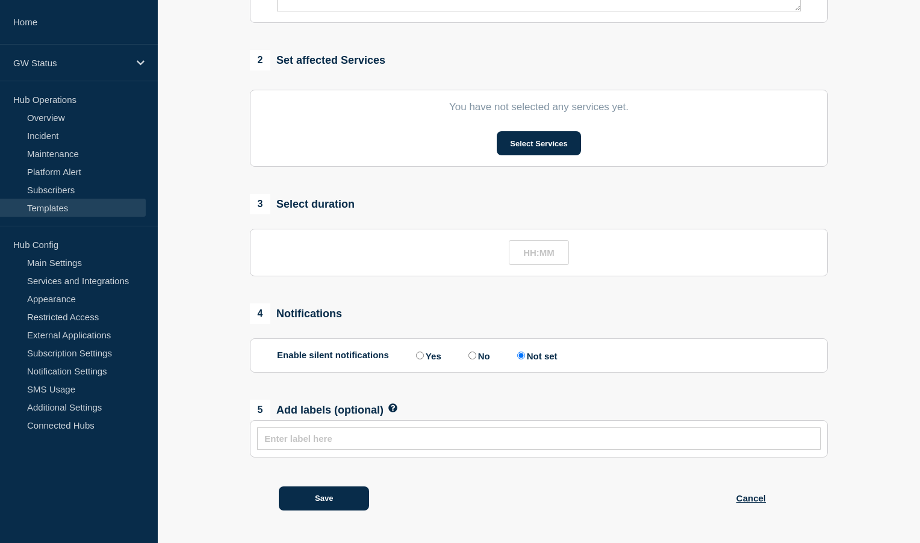
type input "Network"
click at [530, 140] on button "Select Services" at bounding box center [539, 144] width 84 height 24
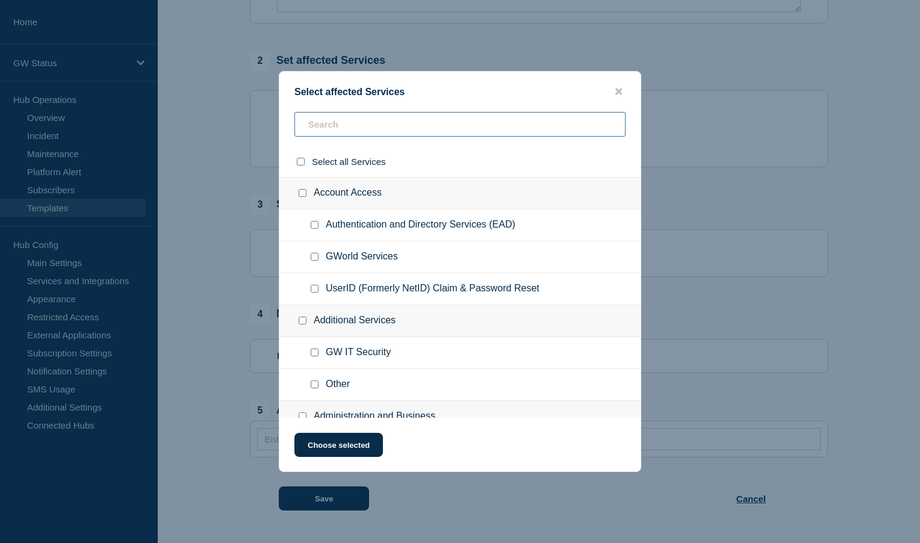
click at [367, 116] on input "text" at bounding box center [459, 124] width 331 height 25
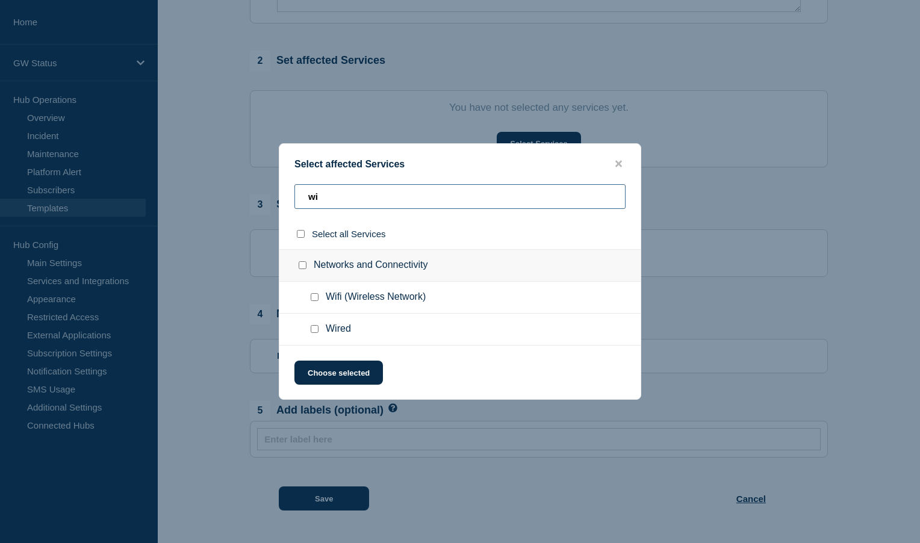
type input "wi"
drag, startPoint x: 315, startPoint y: 296, endPoint x: 317, endPoint y: 324, distance: 28.4
click at [315, 296] on input "Wifi (Wireless Network) checkbox" at bounding box center [315, 297] width 8 height 8
checkbox input "true"
click at [315, 330] on input "Wired checkbox" at bounding box center [315, 329] width 8 height 8
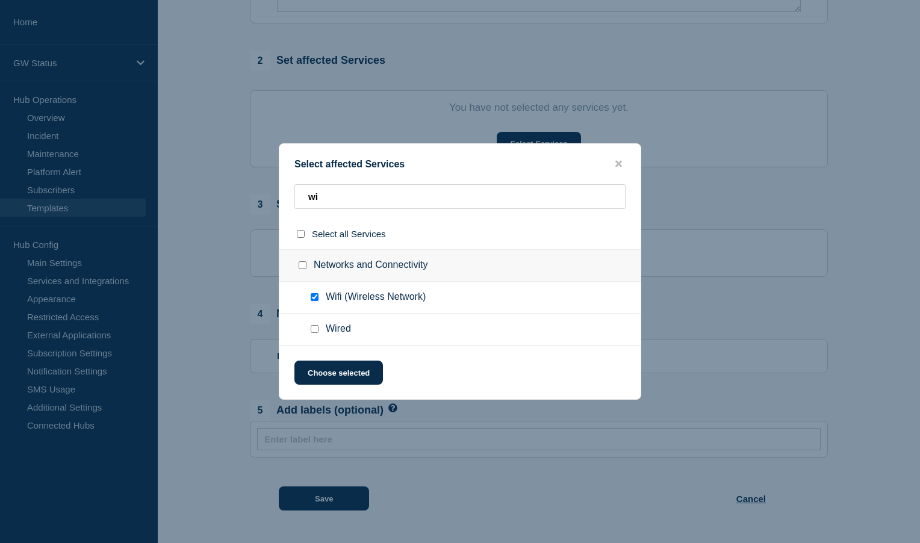
checkbox input "true"
click at [333, 368] on button "Choose selected" at bounding box center [338, 373] width 89 height 24
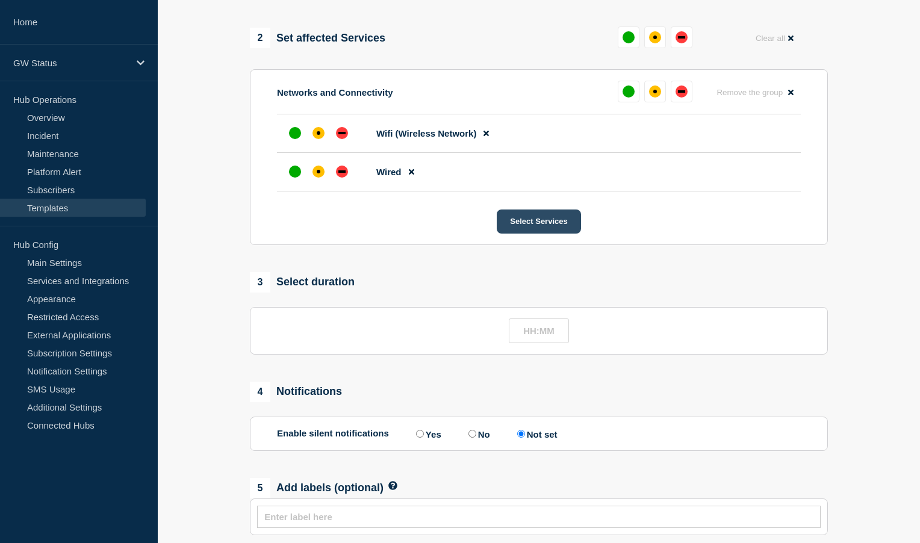
click at [537, 234] on button "Select Services" at bounding box center [539, 222] width 84 height 24
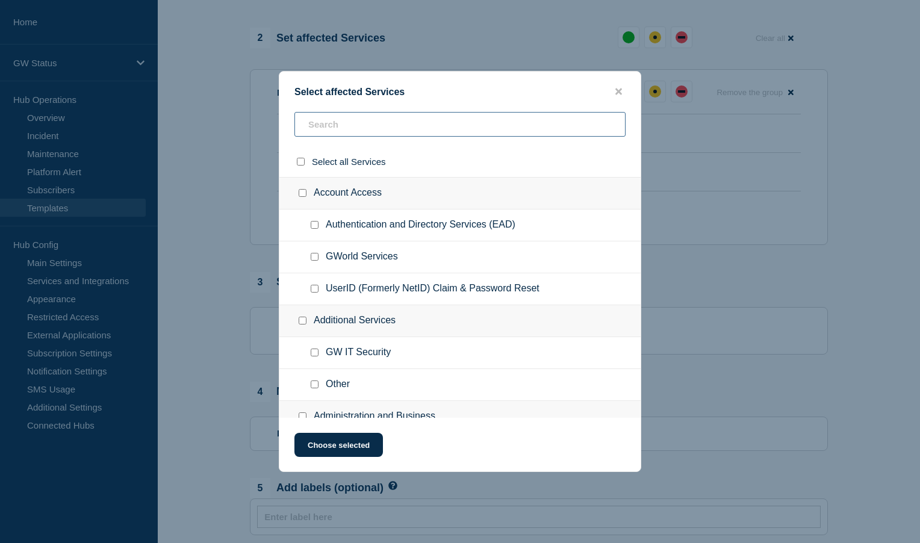
click at [349, 122] on input "text" at bounding box center [459, 124] width 331 height 25
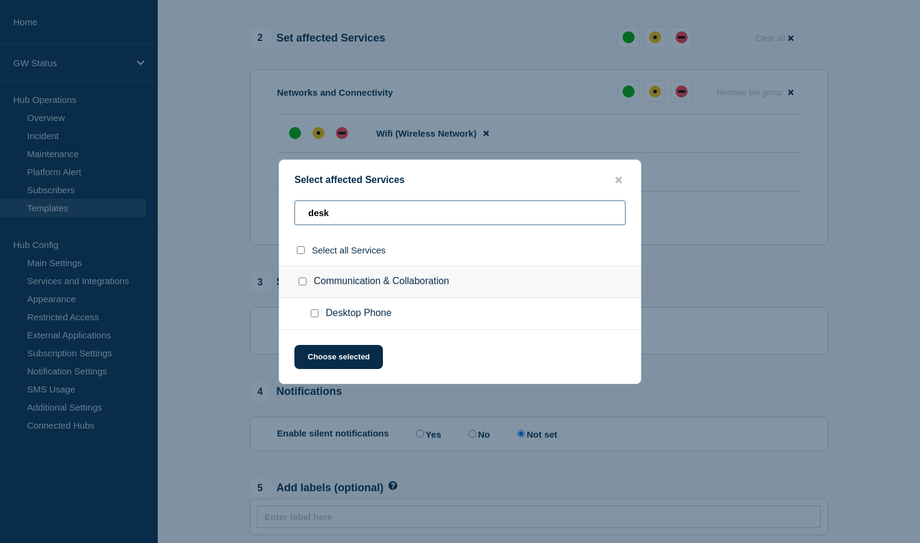
type input "desk"
click at [316, 313] on input "Desktop Phone checkbox" at bounding box center [315, 313] width 8 height 8
checkbox input "true"
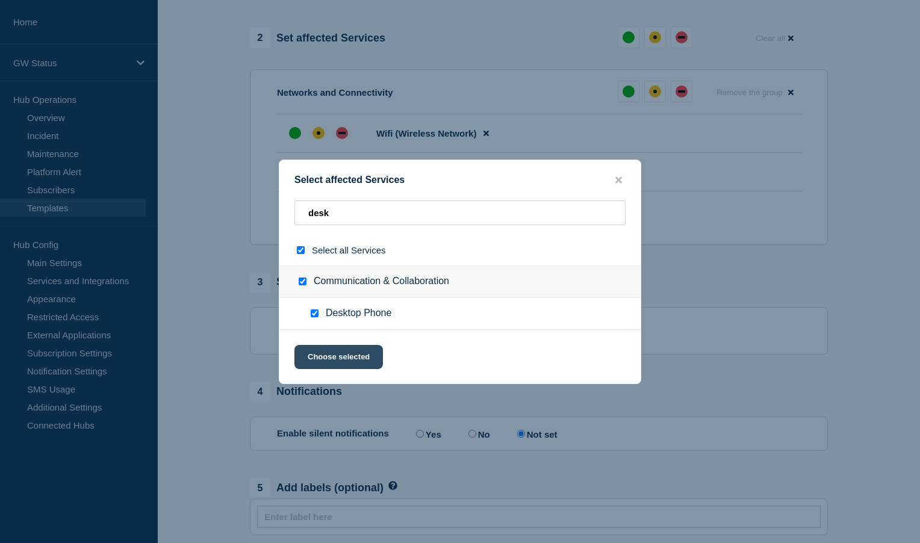
click at [328, 351] on button "Choose selected" at bounding box center [338, 357] width 89 height 24
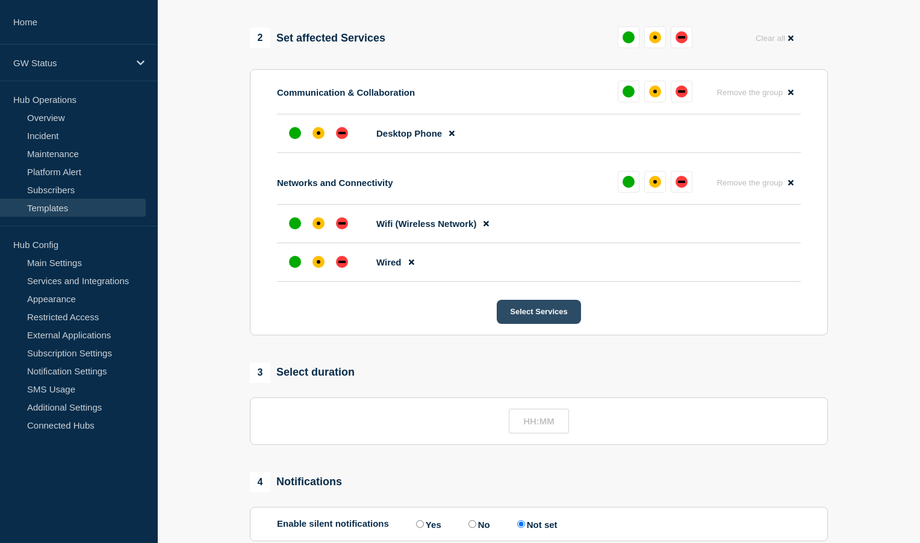
click at [532, 324] on button "Select Services" at bounding box center [539, 312] width 84 height 24
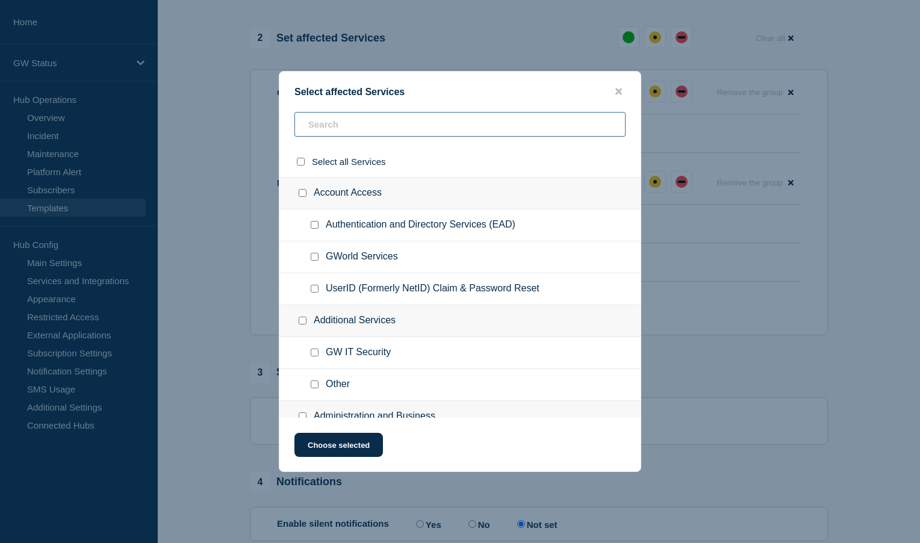
click at [352, 124] on input "text" at bounding box center [459, 124] width 331 height 25
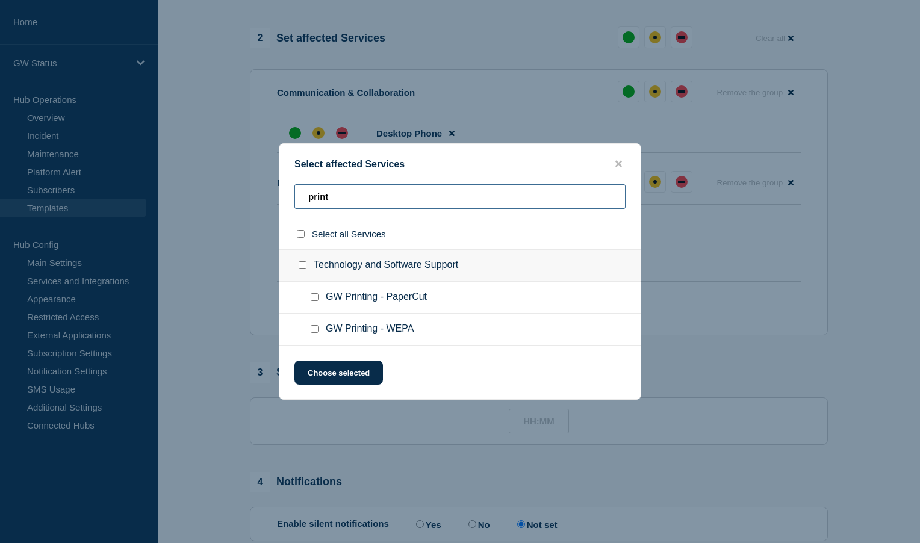
type input "print"
click at [314, 298] on input "GW Printing - PaperCut checkbox" at bounding box center [315, 297] width 8 height 8
checkbox input "true"
drag, startPoint x: 314, startPoint y: 331, endPoint x: 328, endPoint y: 357, distance: 30.2
click at [314, 331] on input "GW Printing - WEPA checkbox" at bounding box center [315, 329] width 8 height 8
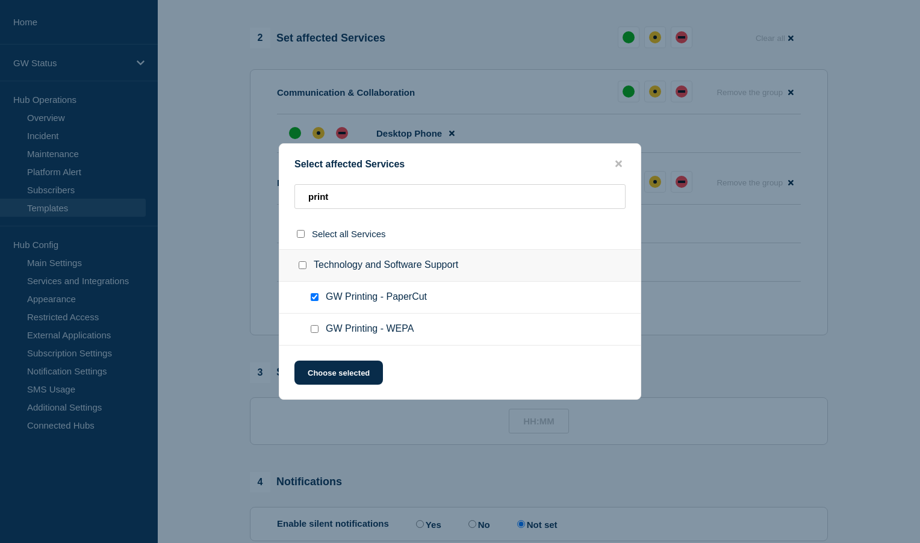
checkbox input "true"
click at [338, 370] on button "Choose selected" at bounding box center [338, 373] width 89 height 24
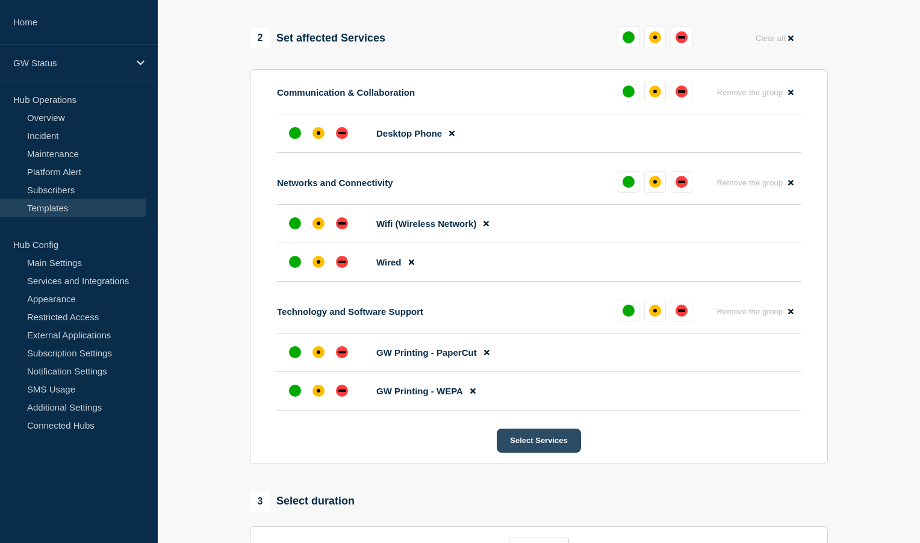
click at [543, 453] on button "Select Services" at bounding box center [539, 441] width 84 height 24
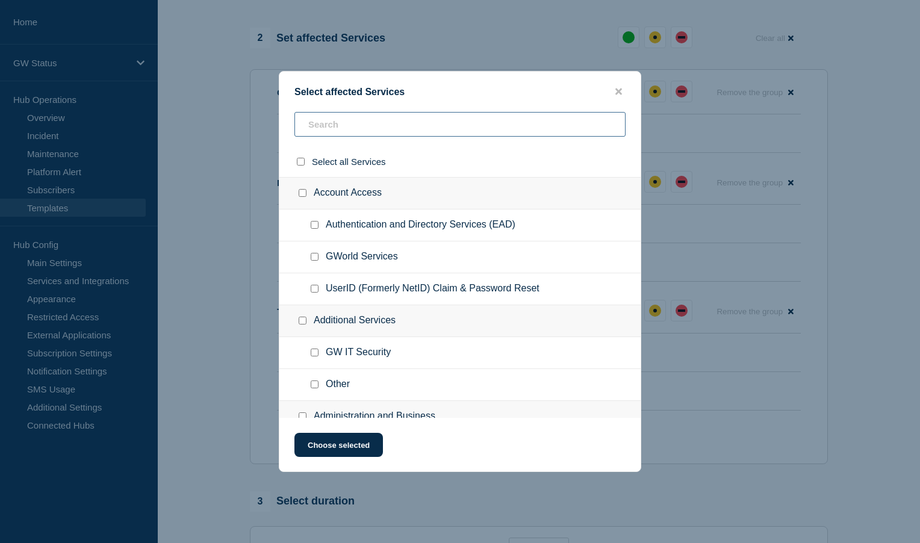
click at [375, 129] on input "text" at bounding box center [459, 124] width 331 height 25
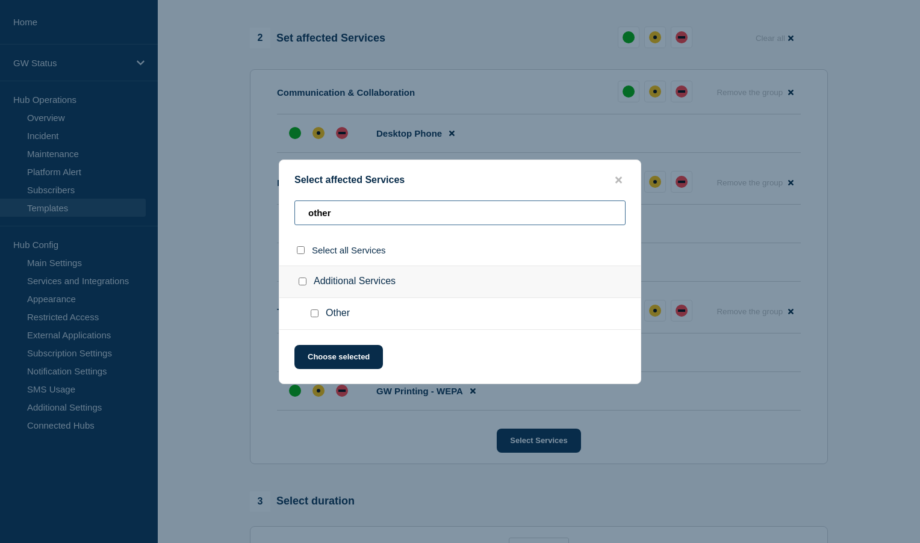
type input "other"
drag, startPoint x: 314, startPoint y: 315, endPoint x: 319, endPoint y: 339, distance: 24.7
click at [314, 316] on input "Other checkbox" at bounding box center [315, 313] width 8 height 8
checkbox input "true"
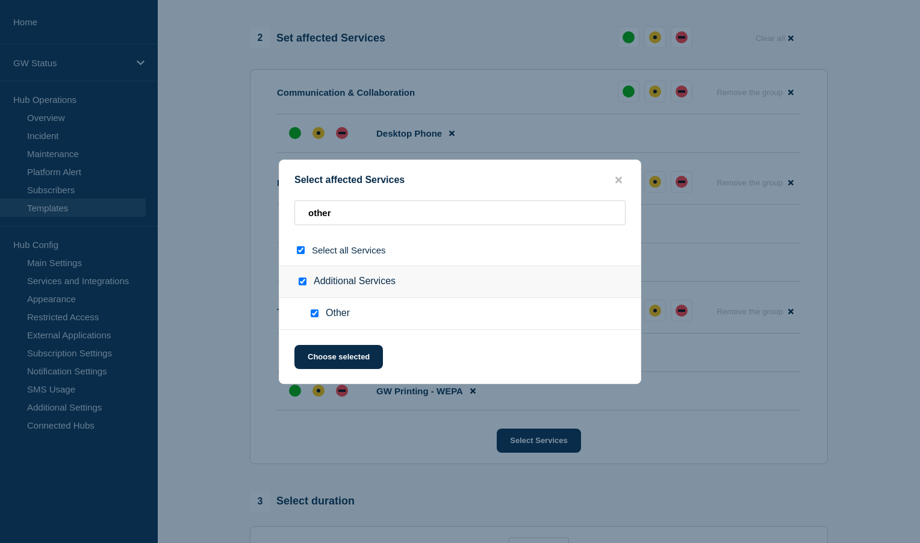
checkbox input "true"
click at [335, 356] on button "Choose selected" at bounding box center [338, 357] width 89 height 24
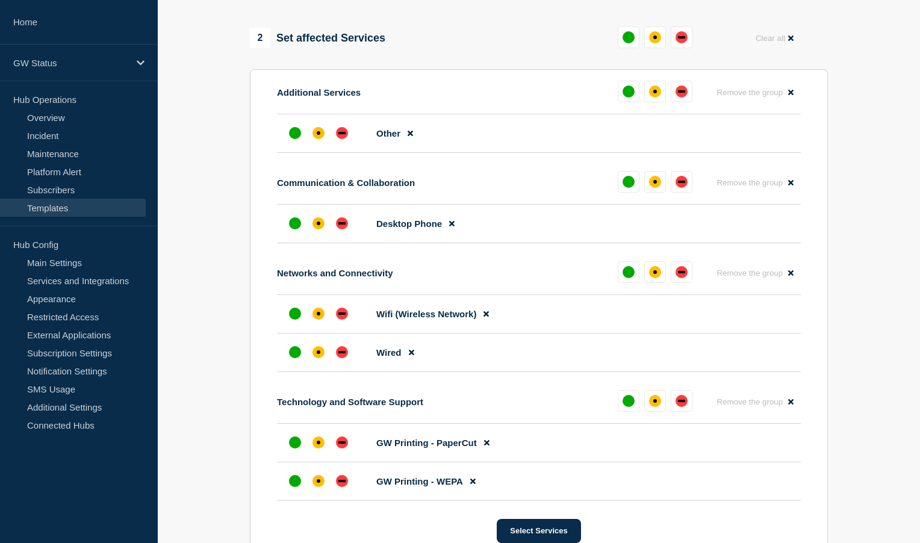
drag, startPoint x: 319, startPoint y: 156, endPoint x: 320, endPoint y: 225, distance: 68.6
click at [319, 139] on div "affected" at bounding box center [319, 133] width 12 height 12
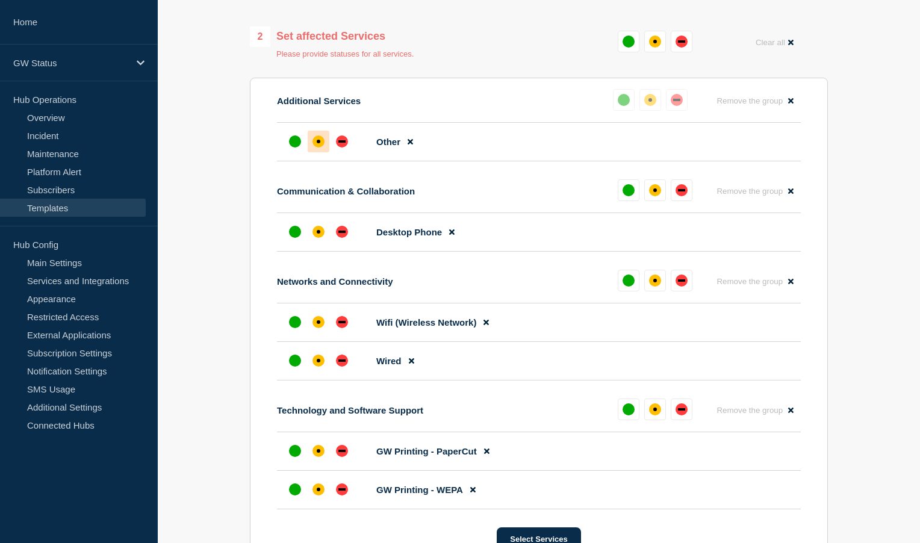
drag, startPoint x: 320, startPoint y: 257, endPoint x: 322, endPoint y: 271, distance: 14.6
click at [319, 234] on div "affected" at bounding box center [319, 232] width 4 height 4
click at [320, 328] on div "affected" at bounding box center [319, 322] width 12 height 12
drag, startPoint x: 316, startPoint y: 382, endPoint x: 323, endPoint y: 437, distance: 54.7
click at [316, 367] on div "affected" at bounding box center [319, 361] width 12 height 12
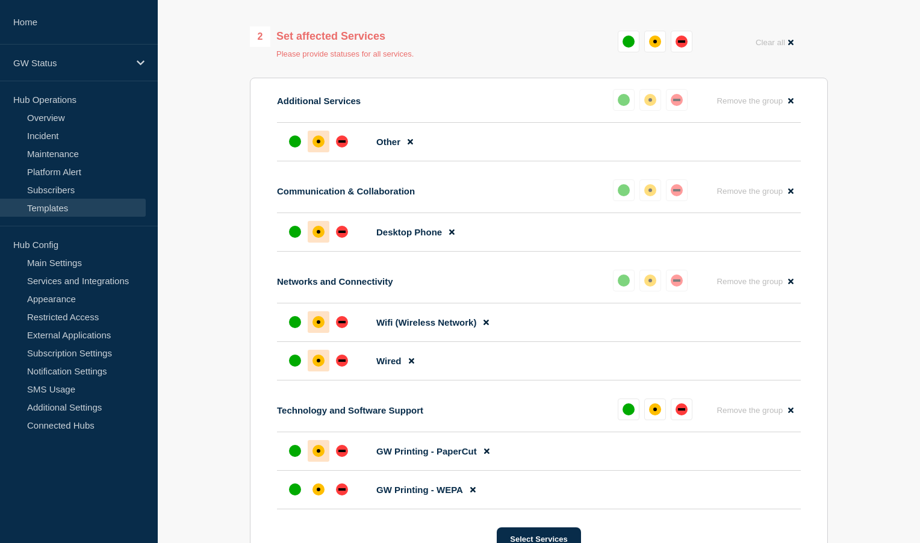
click at [320, 457] on div "affected" at bounding box center [319, 451] width 12 height 12
click at [316, 496] on div "affected" at bounding box center [319, 490] width 12 height 12
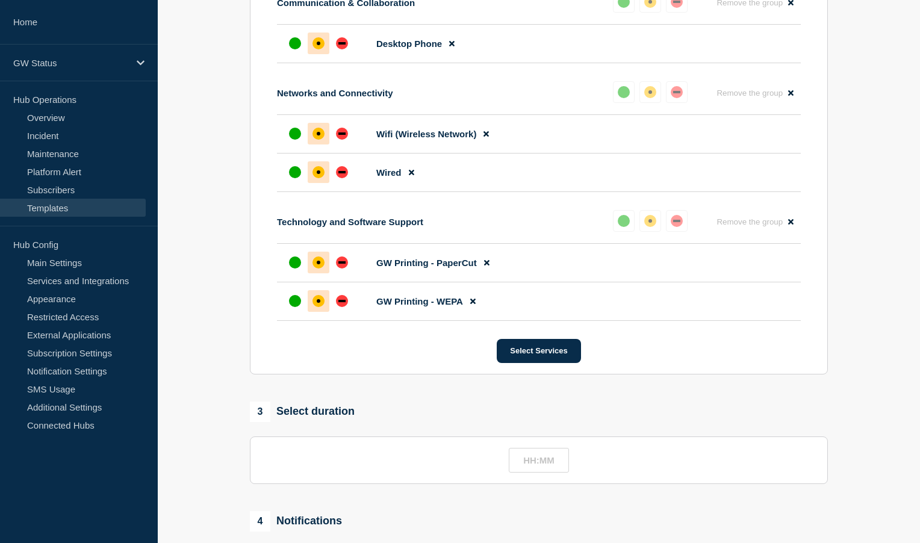
scroll to position [620, 0]
click at [530, 362] on button "Select Services" at bounding box center [539, 350] width 84 height 24
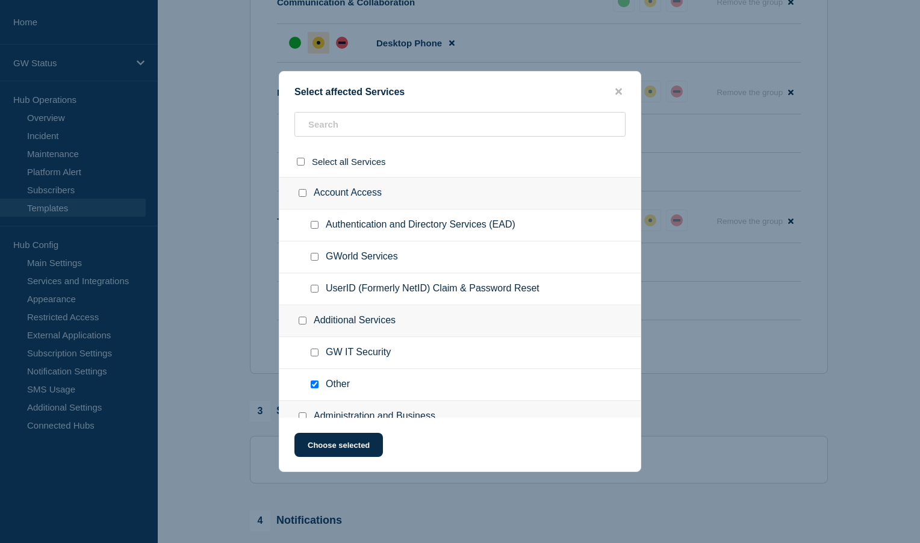
click at [623, 89] on button "close button" at bounding box center [619, 91] width 14 height 11
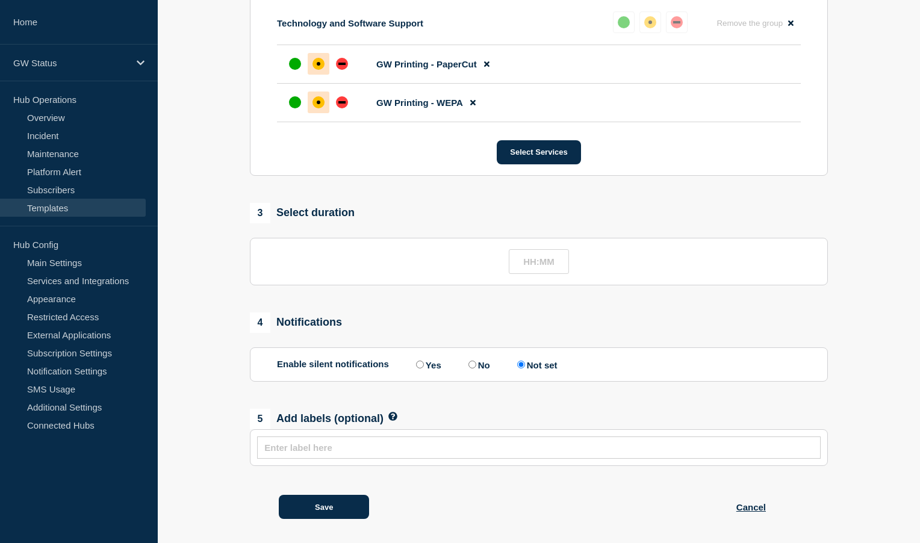
scroll to position [854, 0]
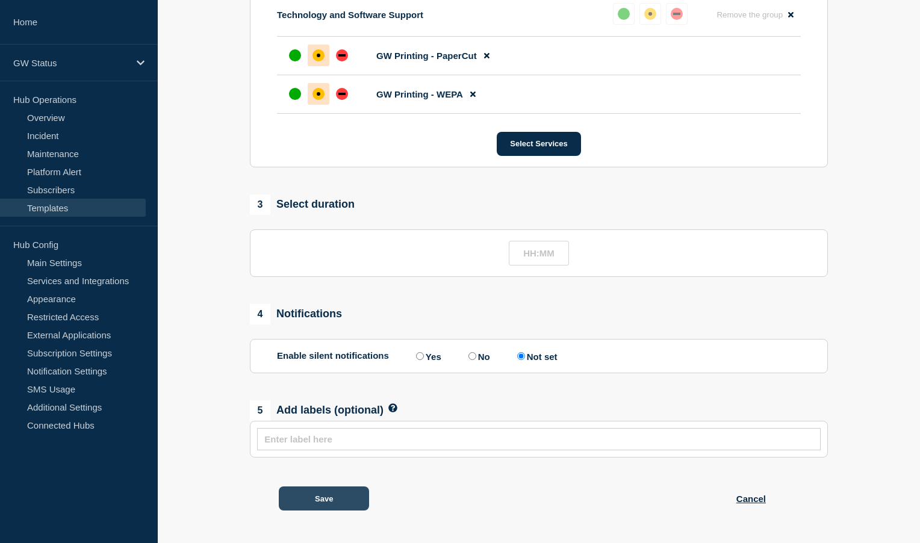
click at [344, 497] on button "Save" at bounding box center [324, 499] width 90 height 24
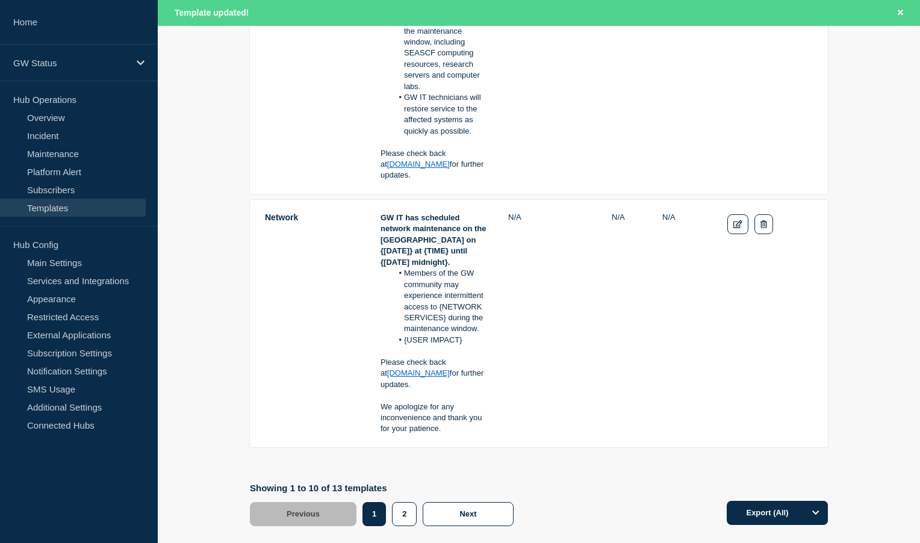
scroll to position [2654, 0]
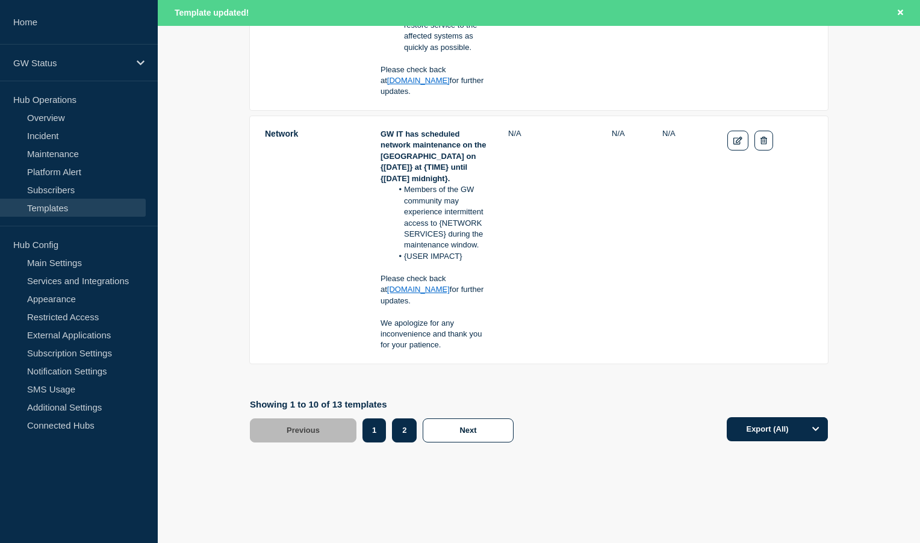
click at [406, 423] on button "2" at bounding box center [404, 430] width 25 height 24
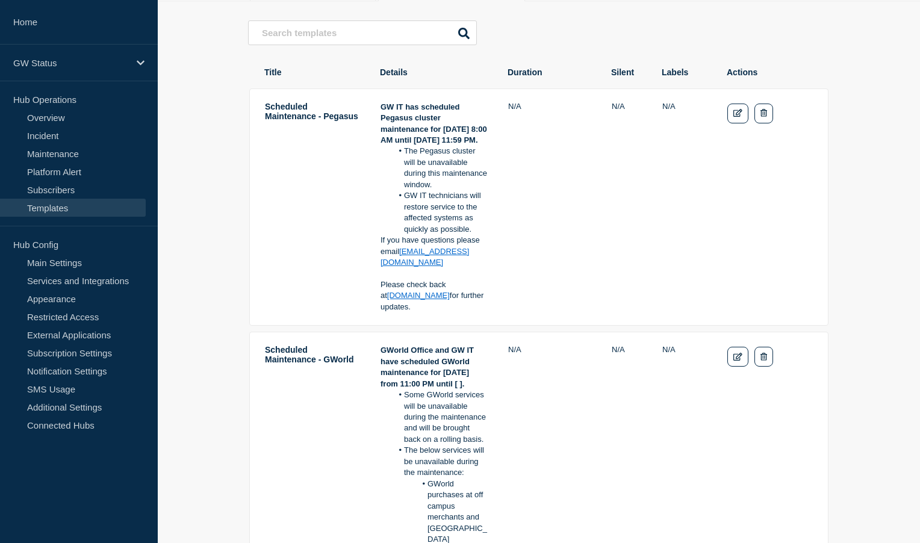
scroll to position [181, 0]
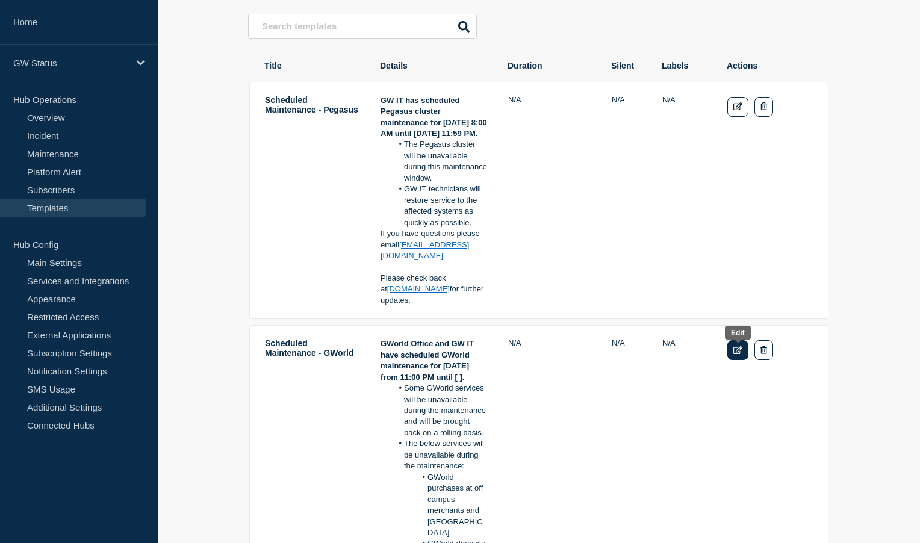
click at [733, 353] on icon "Edit" at bounding box center [737, 350] width 9 height 8
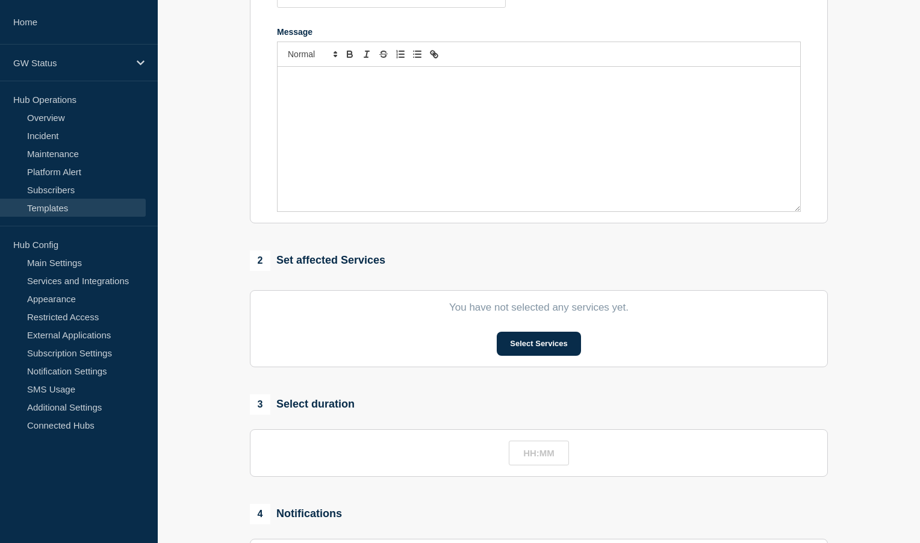
type input "Scheduled Maintenance - GWorld"
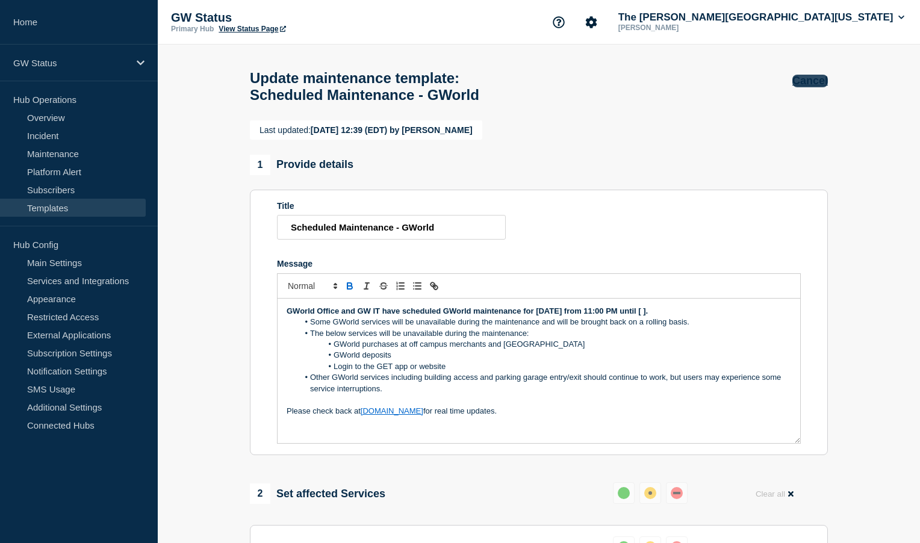
click at [818, 81] on button "Cancel" at bounding box center [810, 81] width 36 height 13
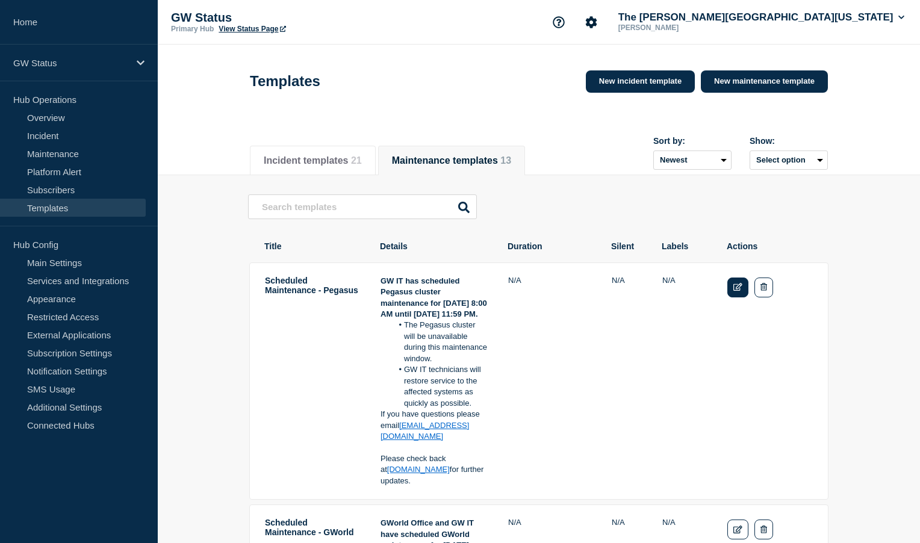
click at [733, 287] on icon "Edit" at bounding box center [737, 287] width 9 height 8
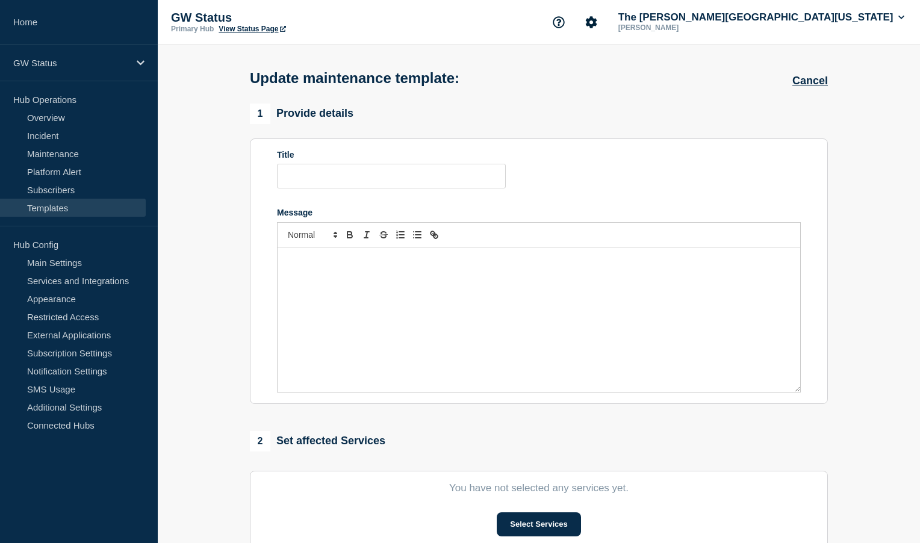
type input "Scheduled Maintenance - Pegasus"
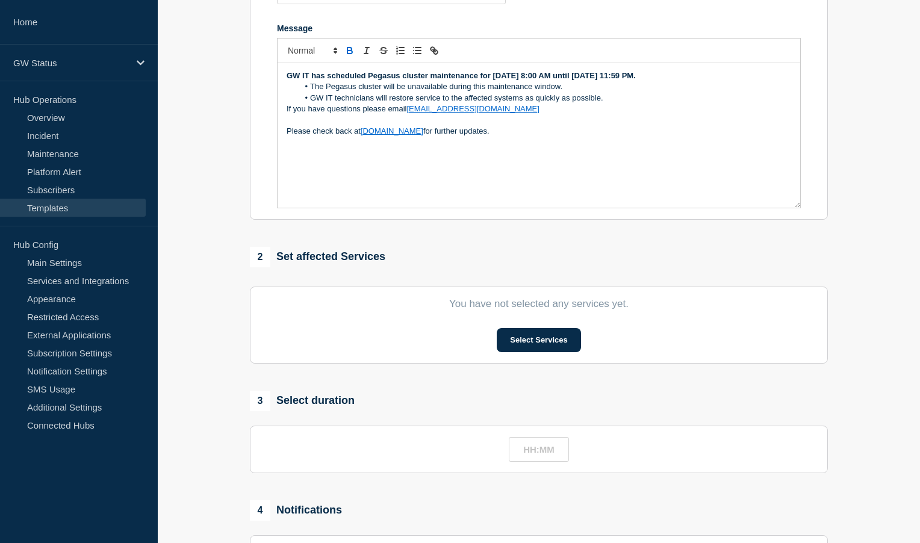
scroll to position [241, 0]
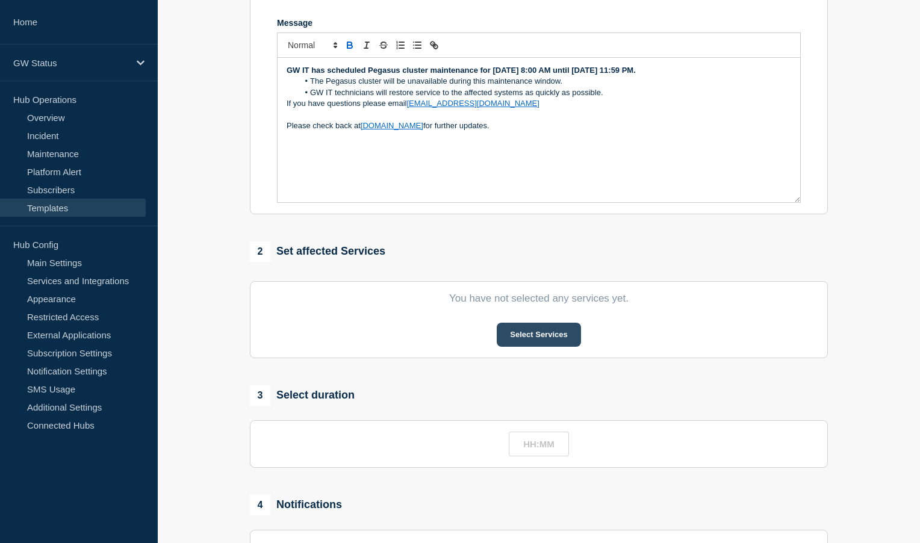
click at [553, 341] on button "Select Services" at bounding box center [539, 335] width 84 height 24
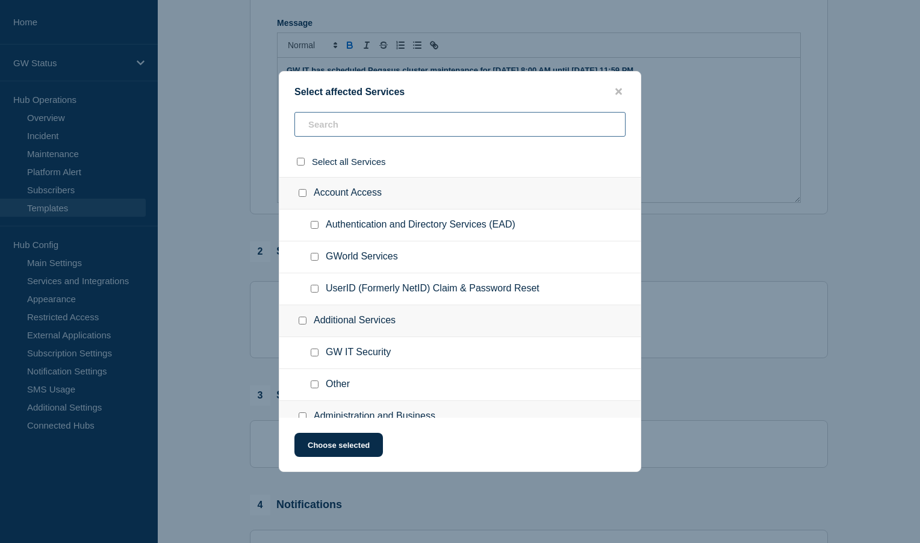
click at [408, 128] on input "text" at bounding box center [459, 124] width 331 height 25
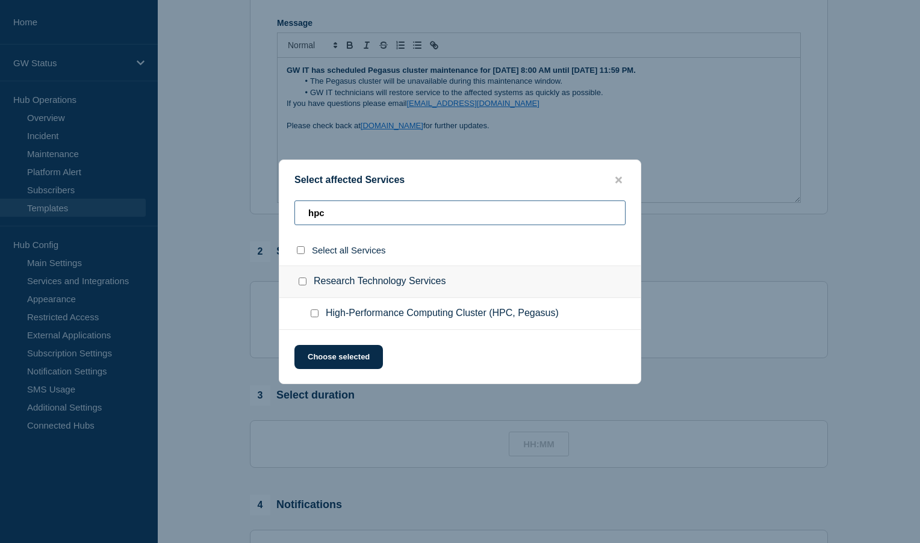
type input "hpc"
click at [313, 316] on input "High-Performance Computing Cluster (HPC, Pegasus) checkbox" at bounding box center [315, 313] width 8 height 8
checkbox input "true"
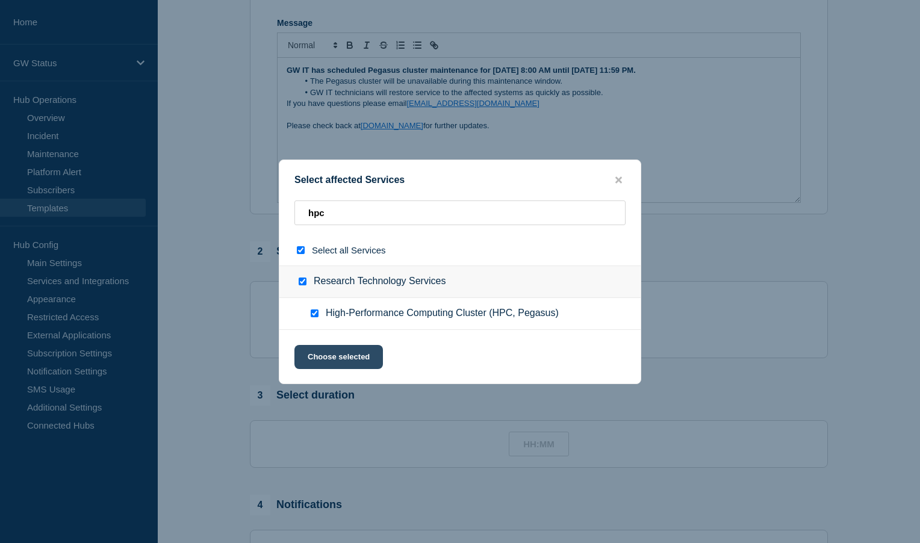
click at [334, 355] on button "Choose selected" at bounding box center [338, 357] width 89 height 24
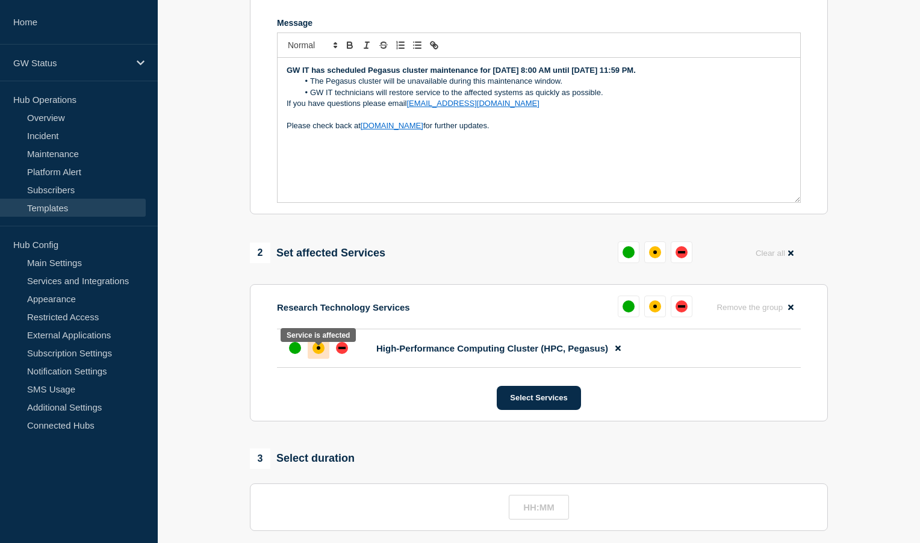
click at [320, 354] on div "affected" at bounding box center [319, 348] width 12 height 12
click at [346, 352] on div "down" at bounding box center [342, 348] width 12 height 12
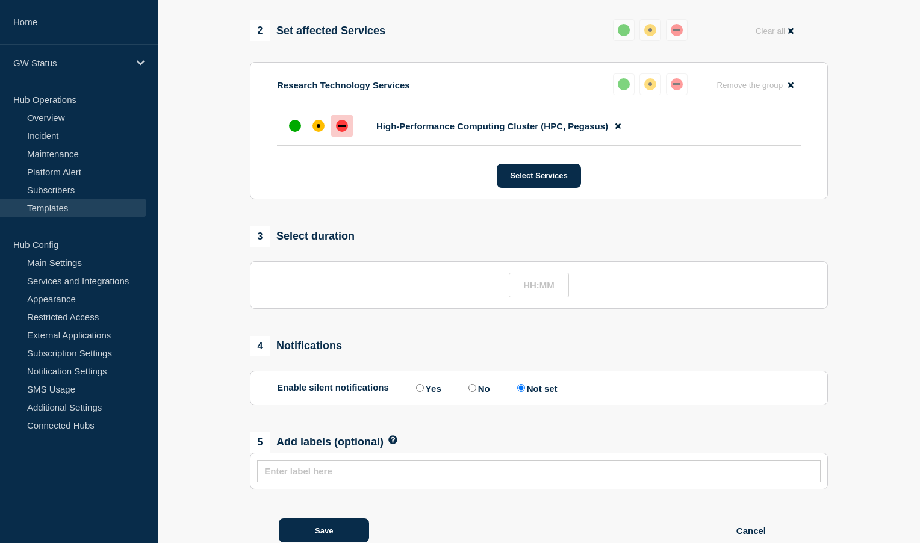
scroll to position [503, 0]
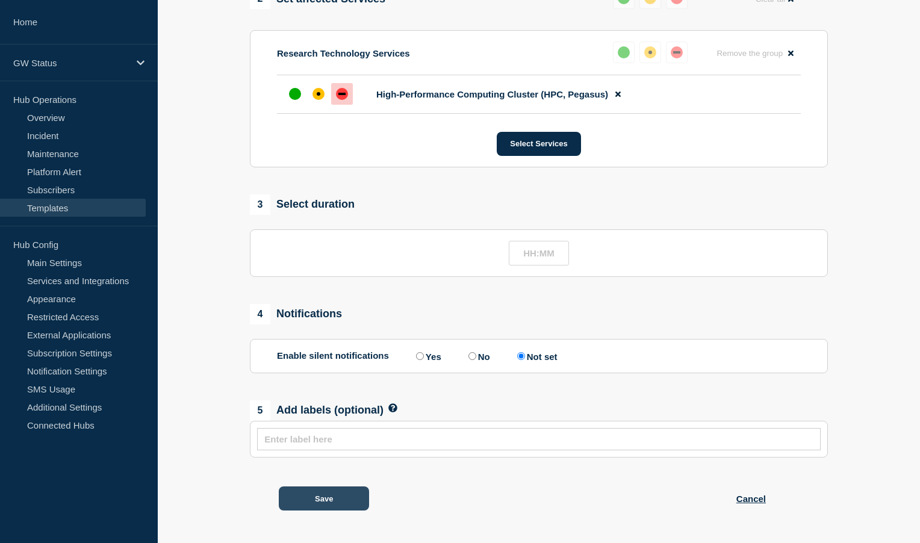
click at [329, 493] on button "Save" at bounding box center [324, 499] width 90 height 24
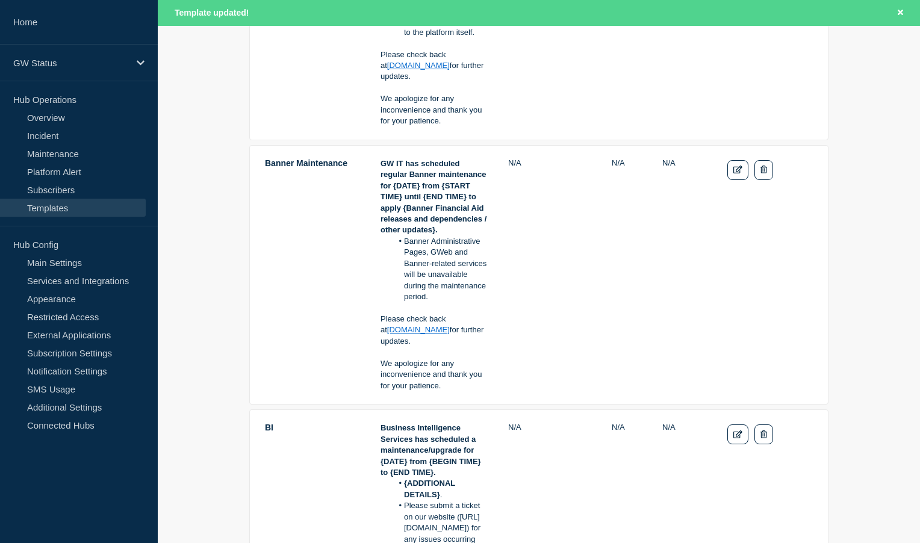
scroll to position [1867, 0]
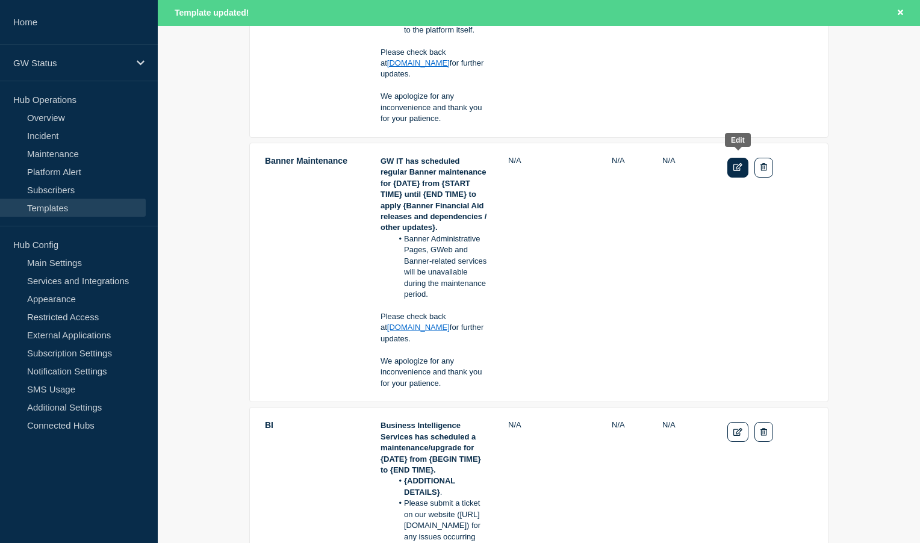
click at [736, 163] on icon "Edit" at bounding box center [737, 167] width 9 height 8
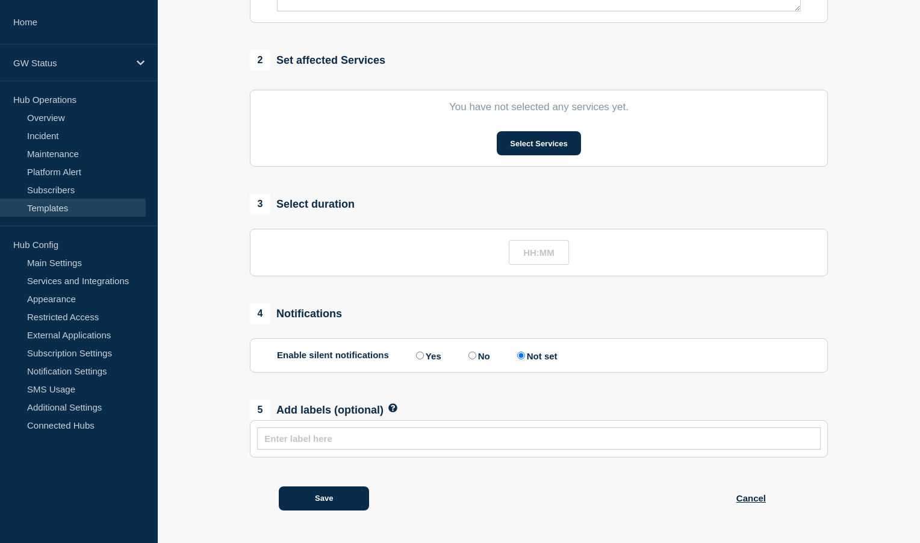
type input "Banner Maintenance"
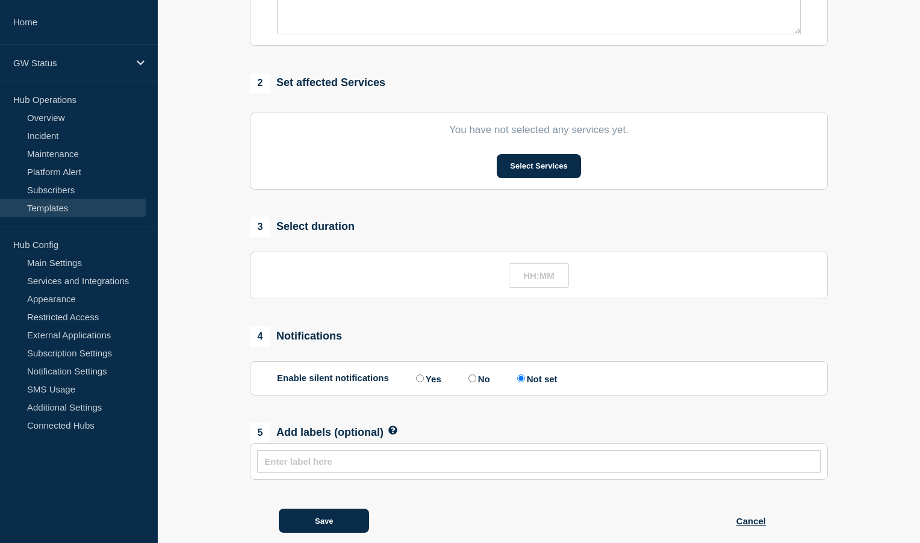
scroll to position [439, 0]
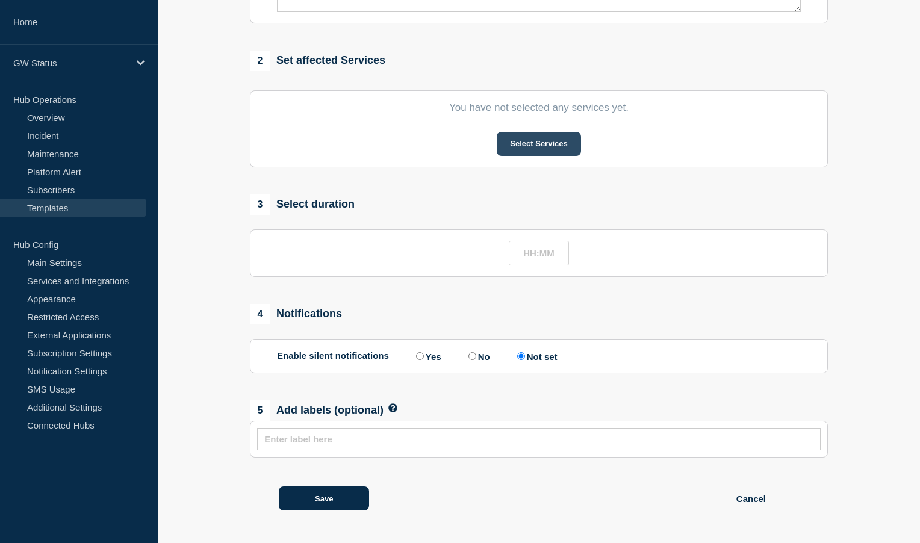
click at [520, 139] on button "Select Services" at bounding box center [539, 144] width 84 height 24
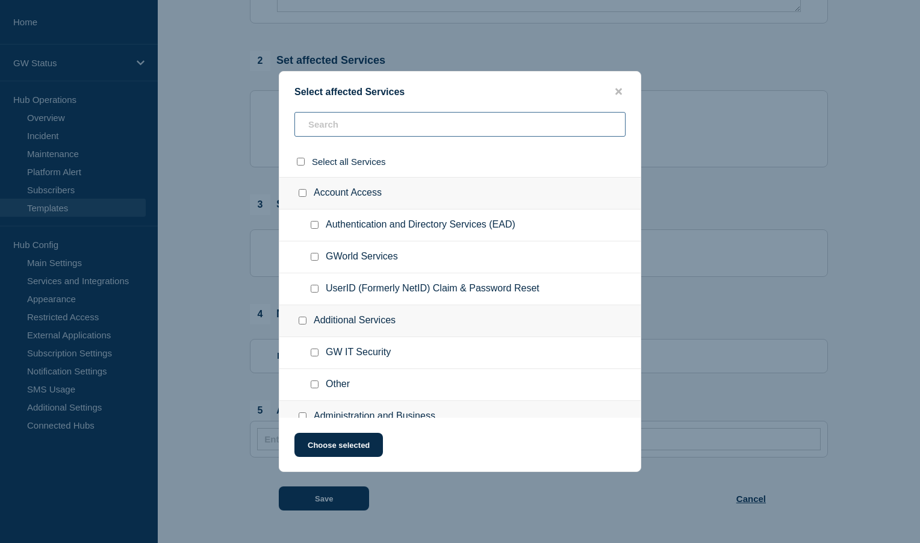
click at [381, 123] on input "text" at bounding box center [459, 124] width 331 height 25
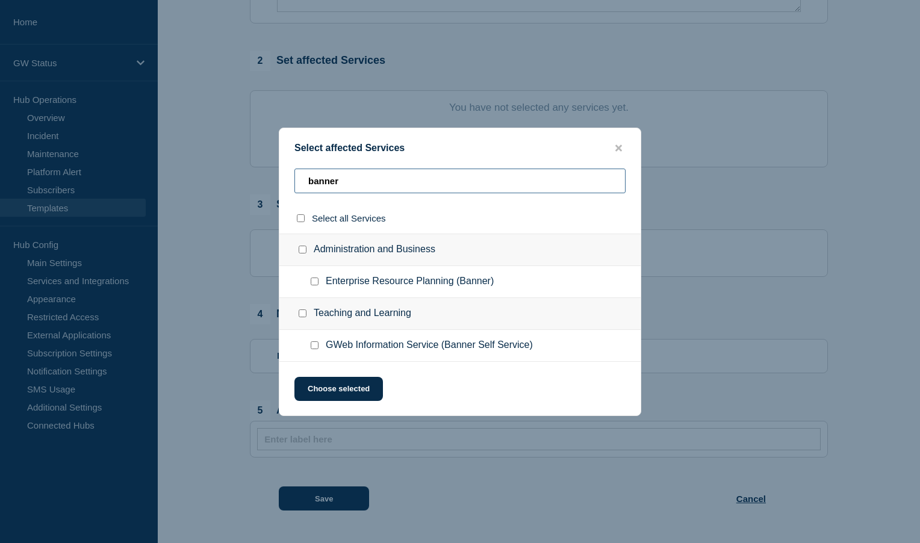
type input "banner"
click at [313, 347] on input "GWeb Information Service (Banner Self Service) checkbox" at bounding box center [315, 345] width 8 height 8
checkbox input "true"
click at [316, 282] on input "Enterprise Resource Planning (Banner) checkbox" at bounding box center [315, 282] width 8 height 8
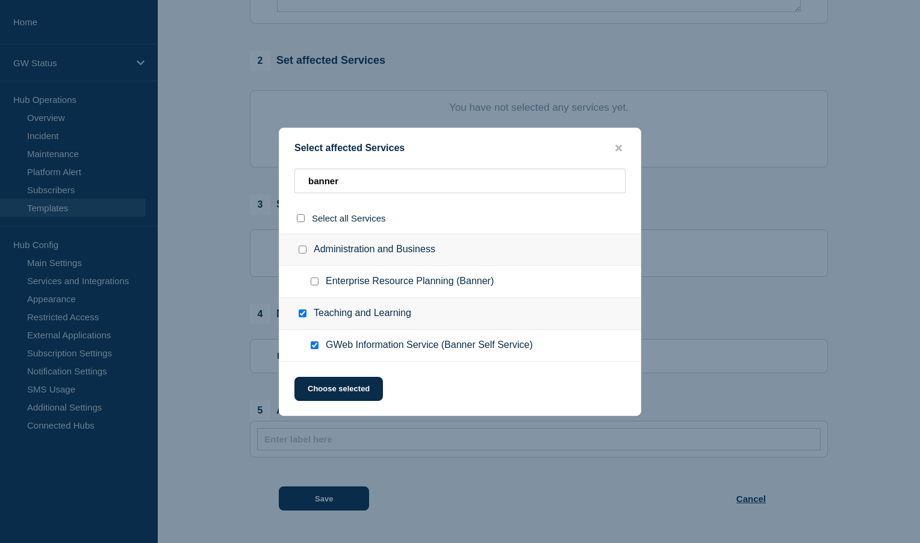
checkbox input "true"
click at [345, 390] on button "Choose selected" at bounding box center [338, 389] width 89 height 24
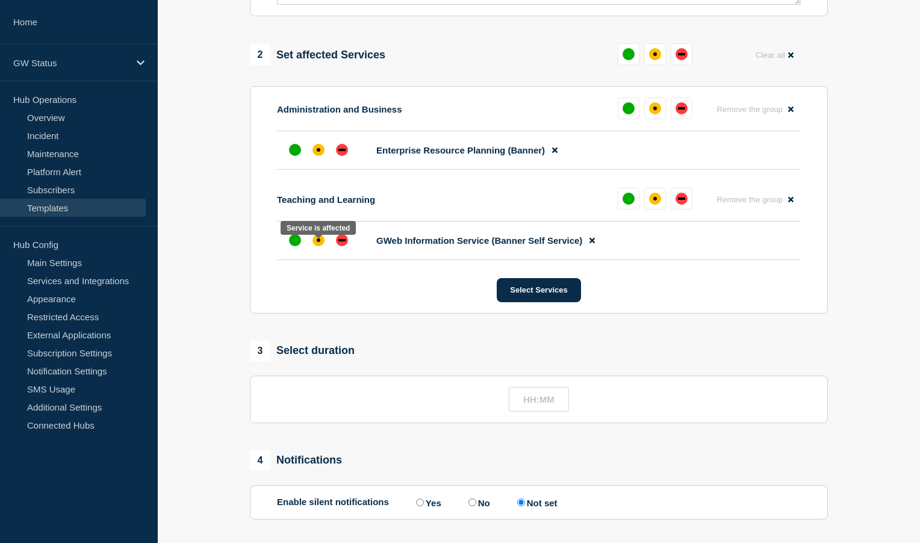
drag, startPoint x: 316, startPoint y: 245, endPoint x: 321, endPoint y: 224, distance: 21.8
click at [316, 244] on div "affected" at bounding box center [319, 240] width 12 height 12
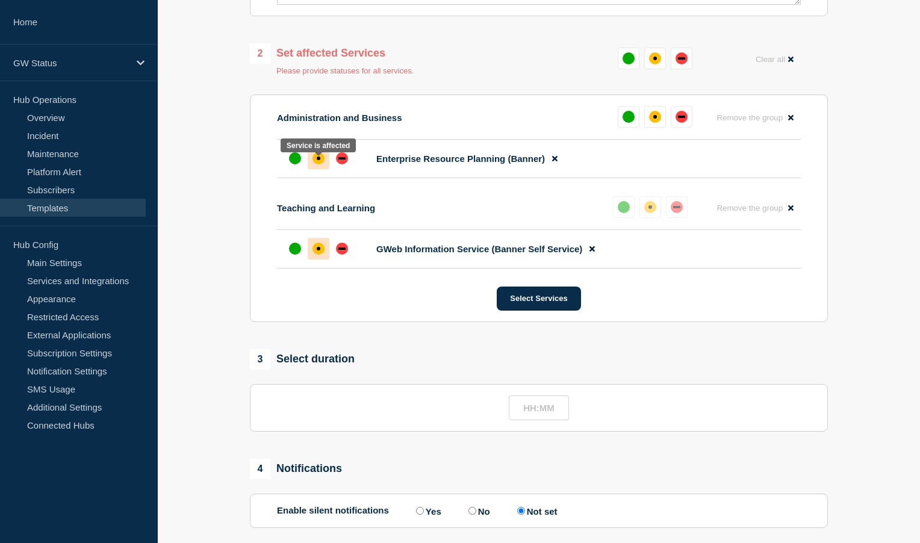
click at [320, 163] on div "affected" at bounding box center [319, 158] width 12 height 12
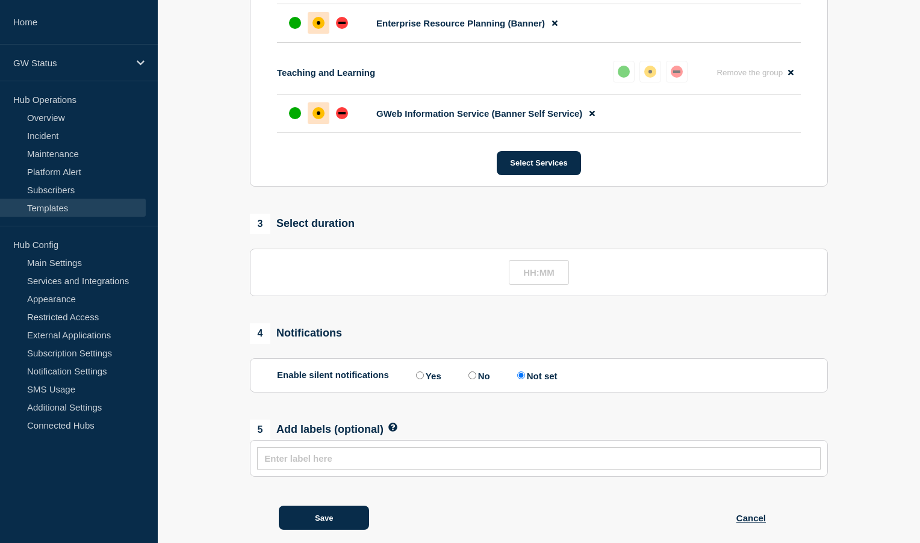
scroll to position [594, 0]
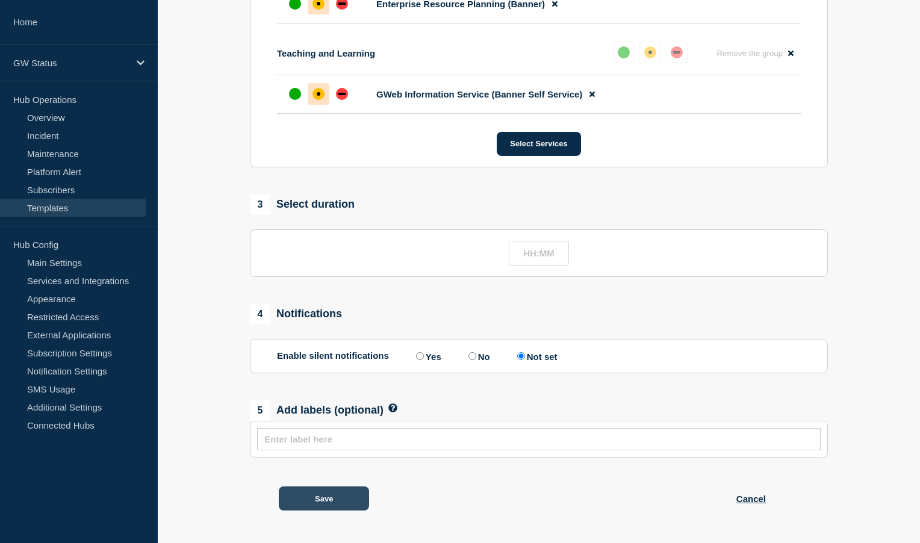
click at [340, 493] on button "Save" at bounding box center [324, 499] width 90 height 24
